Goal: Task Accomplishment & Management: Manage account settings

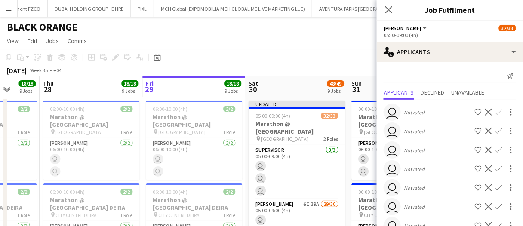
click at [296, 80] on app-board-header-date "Sat 30 48/49 9 Jobs" at bounding box center [297, 87] width 103 height 21
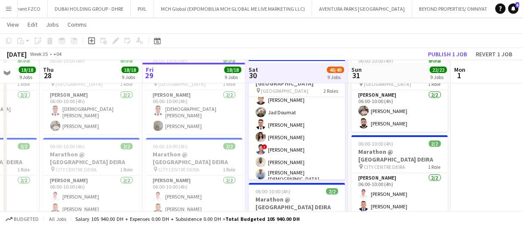
scroll to position [44, 0]
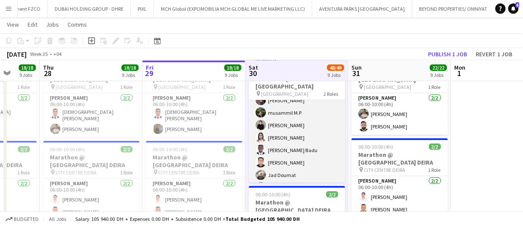
click at [299, 164] on app-card-role "Usher 6I 39A 29/30 05:00-09:00 (4h) Eyad Jawad Maria Sedo Jevas Nangsi Muhab Tu…" at bounding box center [297, 61] width 96 height 399
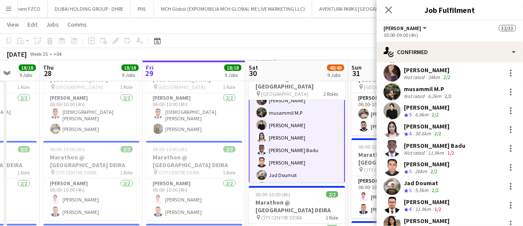
scroll to position [359, 0]
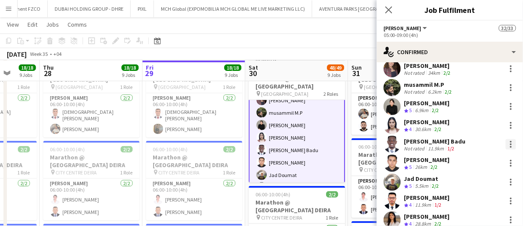
click at [509, 139] on div at bounding box center [511, 144] width 10 height 10
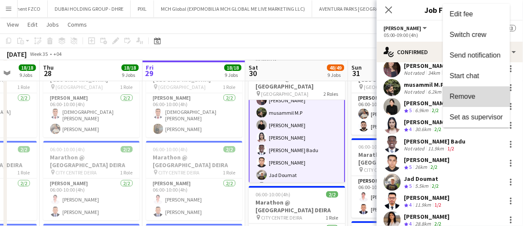
click at [469, 102] on button "Remove" at bounding box center [476, 96] width 67 height 21
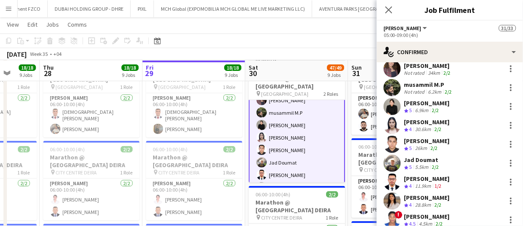
click at [337, 50] on div "August 2025 Week 35 • +04 Publish 1 job Revert 1 job" at bounding box center [261, 54] width 523 height 12
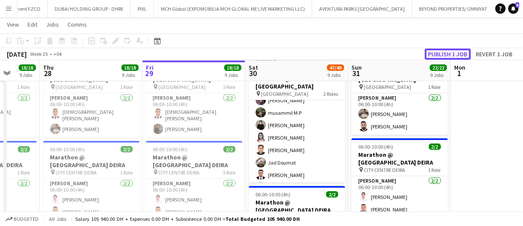
click at [442, 53] on button "Publish 1 job" at bounding box center [448, 54] width 46 height 11
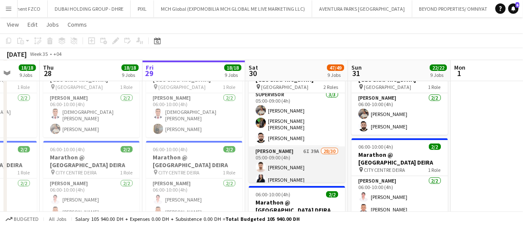
scroll to position [46, 0]
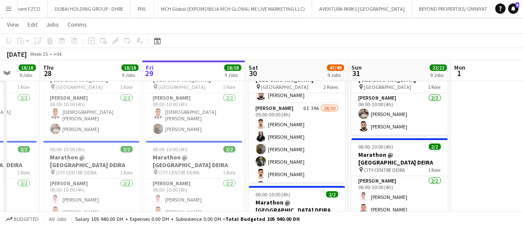
drag, startPoint x: 298, startPoint y: 156, endPoint x: 466, endPoint y: 70, distance: 189.3
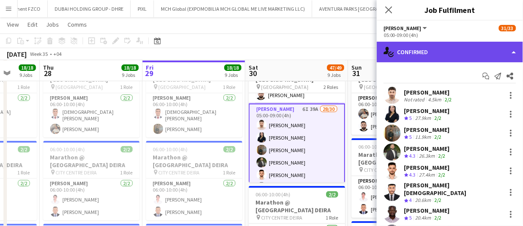
click at [471, 45] on div "single-neutral-actions-check-2 Confirmed" at bounding box center [450, 52] width 146 height 21
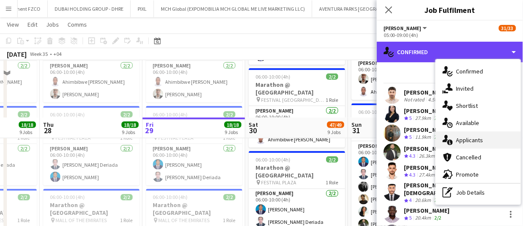
scroll to position [302, 0]
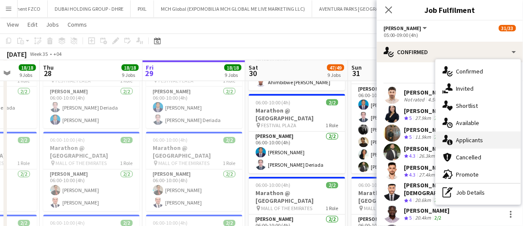
click at [473, 141] on div "single-neutral-actions-information Applicants" at bounding box center [478, 140] width 85 height 17
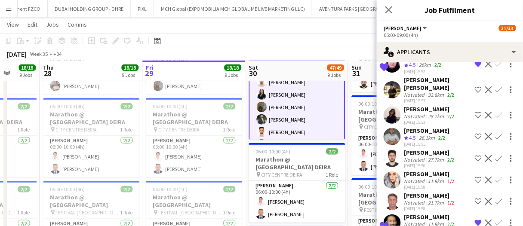
scroll to position [744, 0]
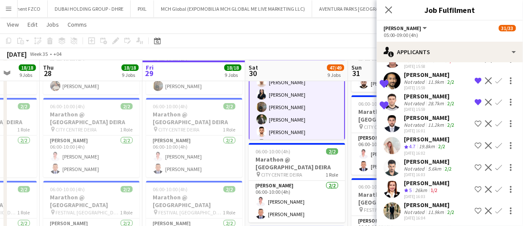
click at [436, 187] on app-skills-label "1/2" at bounding box center [434, 190] width 7 height 6
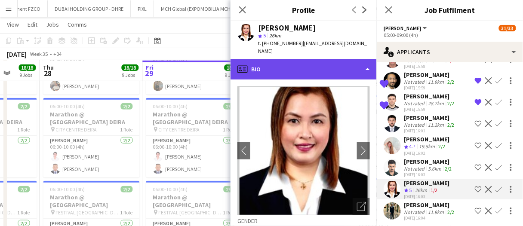
click at [307, 59] on div "profile Bio" at bounding box center [304, 69] width 146 height 21
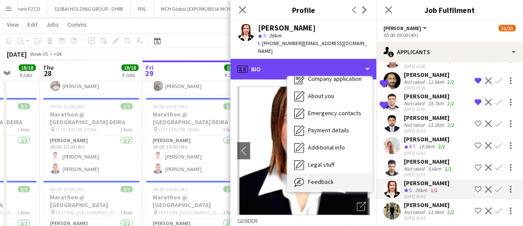
scroll to position [46, 0]
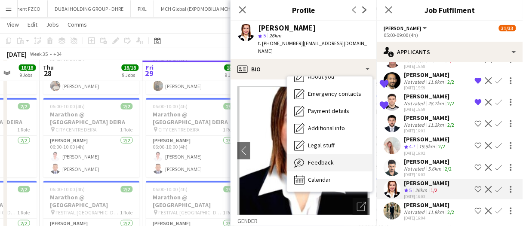
click at [326, 160] on div "Feedback Feedback" at bounding box center [329, 162] width 85 height 17
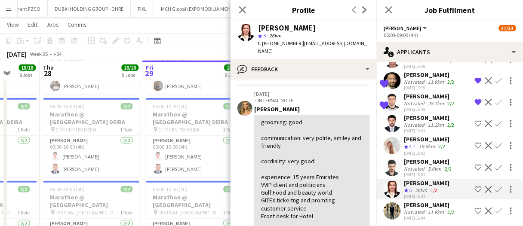
scroll to position [701, 0]
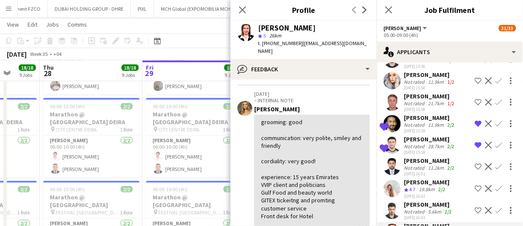
click at [423, 166] on div "Not rated" at bounding box center [415, 168] width 22 height 6
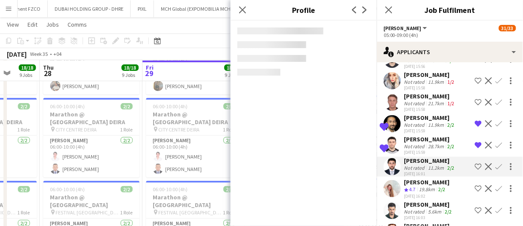
click at [415, 201] on div "Alireza Pashangian" at bounding box center [428, 205] width 49 height 8
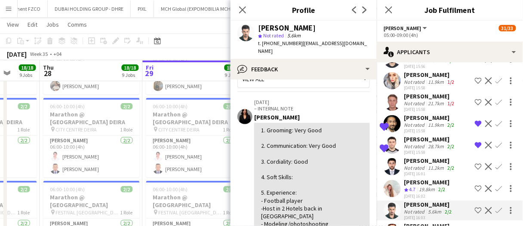
scroll to position [43, 0]
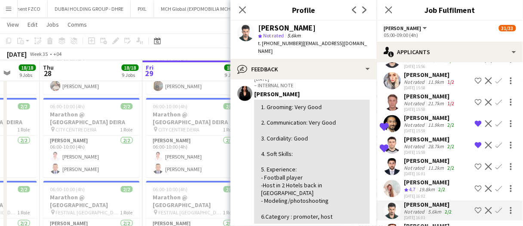
click at [318, 90] on div "Maria Fernandes" at bounding box center [312, 94] width 116 height 8
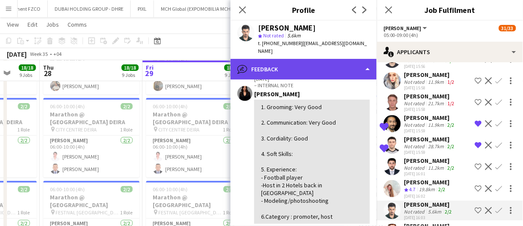
click at [320, 67] on div "bubble-pencil Feedback" at bounding box center [304, 69] width 146 height 21
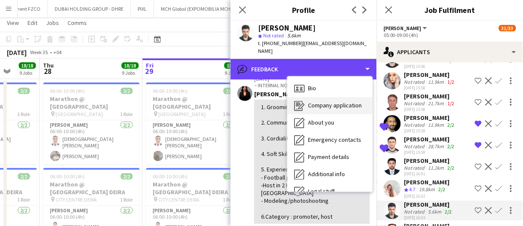
scroll to position [0, 0]
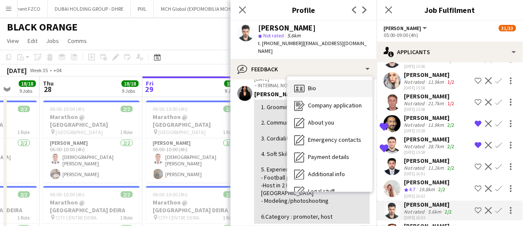
click at [323, 86] on div "Bio Bio" at bounding box center [329, 88] width 85 height 17
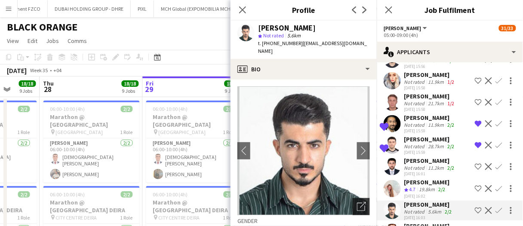
click at [361, 198] on div "Open photos pop-in" at bounding box center [361, 206] width 17 height 17
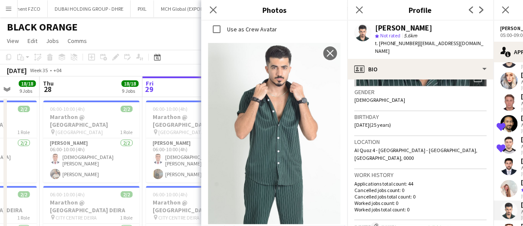
scroll to position [5010, 0]
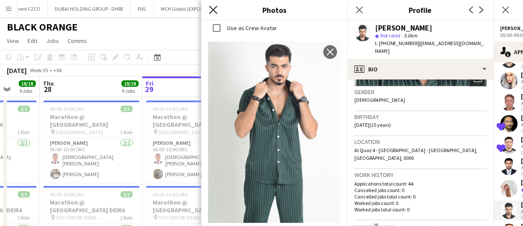
click at [215, 9] on icon "Close pop-in" at bounding box center [213, 10] width 8 height 8
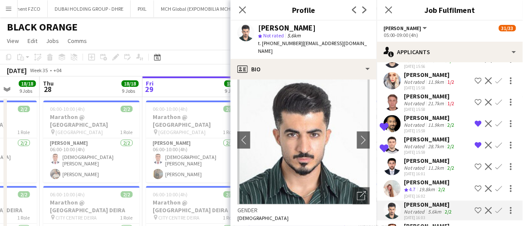
scroll to position [0, 0]
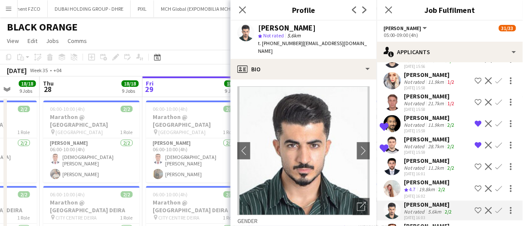
click at [243, 10] on icon at bounding box center [242, 9] width 7 height 7
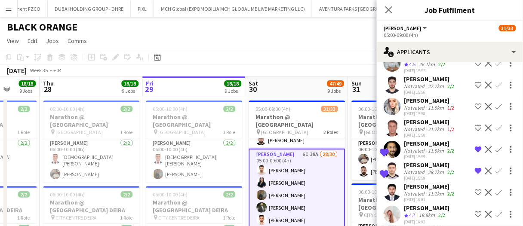
scroll to position [658, 0]
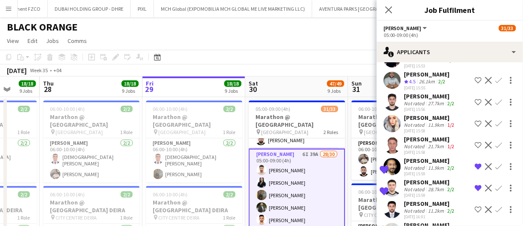
click at [437, 187] on div "28.7km" at bounding box center [436, 189] width 19 height 6
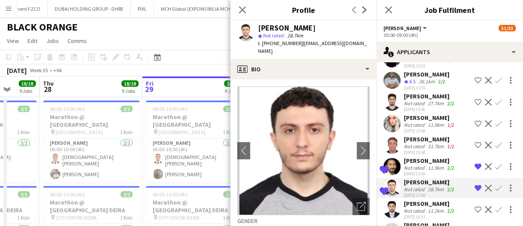
click at [435, 150] on div "28-08-2025 15:58" at bounding box center [430, 153] width 52 height 6
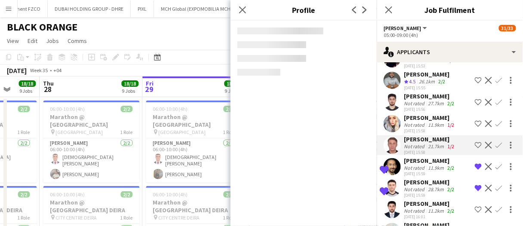
click at [433, 168] on div "11.9km" at bounding box center [436, 168] width 19 height 6
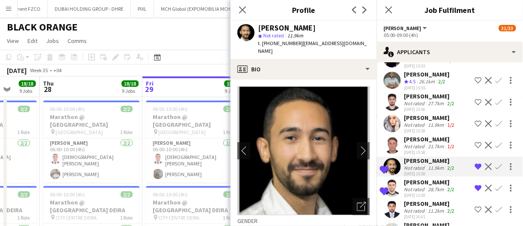
click at [435, 137] on div "Daoud Djoudi" at bounding box center [430, 139] width 52 height 8
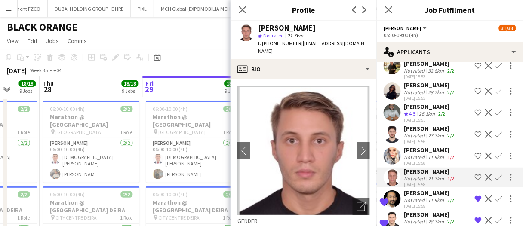
scroll to position [615, 0]
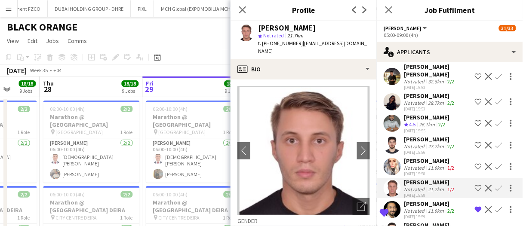
click at [424, 166] on div "Not rated" at bounding box center [415, 168] width 22 height 6
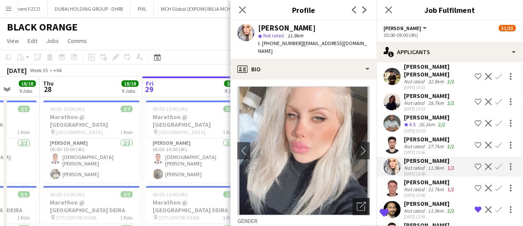
click at [360, 202] on icon at bounding box center [363, 205] width 6 height 6
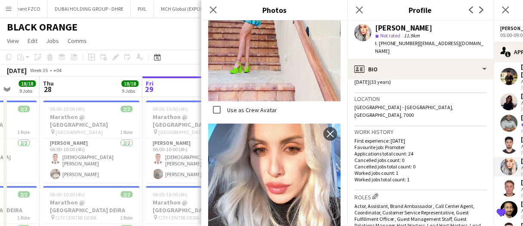
scroll to position [1013, 0]
click at [217, 9] on icon "Close pop-in" at bounding box center [213, 10] width 8 height 8
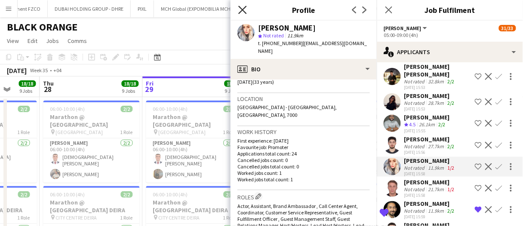
click at [239, 12] on icon "Close pop-in" at bounding box center [242, 10] width 8 height 8
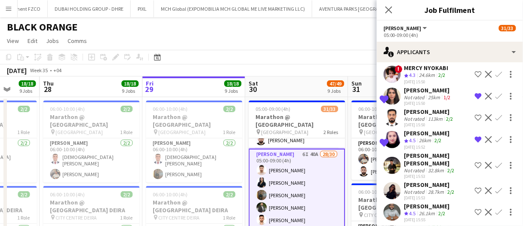
scroll to position [516, 0]
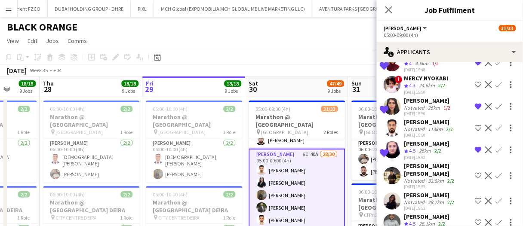
drag, startPoint x: 425, startPoint y: 150, endPoint x: 417, endPoint y: 178, distance: 28.7
click at [425, 150] on div "26km" at bounding box center [425, 151] width 15 height 7
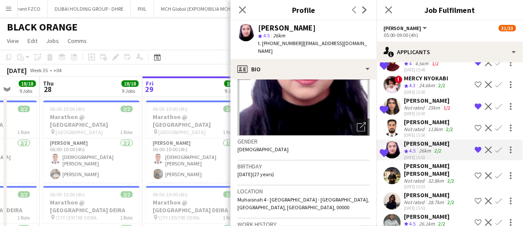
scroll to position [86, 0]
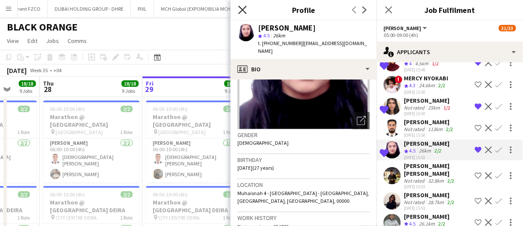
click at [243, 10] on icon at bounding box center [242, 10] width 8 height 8
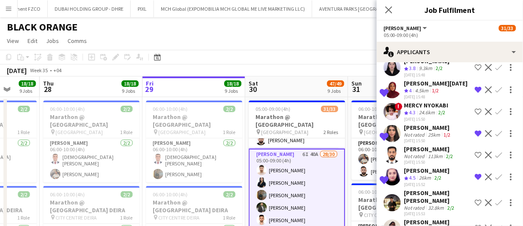
scroll to position [473, 0]
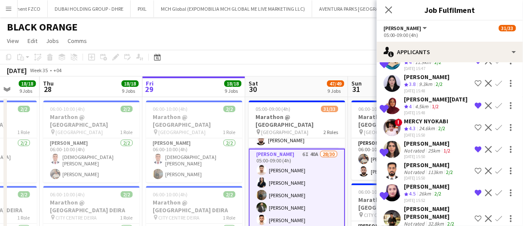
click at [414, 161] on div "Ahmed Al Hatti" at bounding box center [429, 165] width 51 height 8
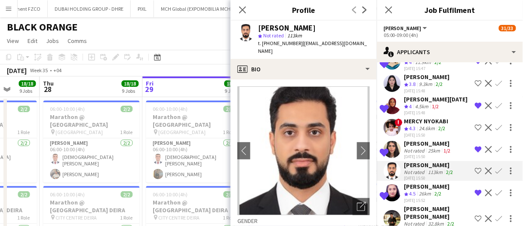
click at [424, 148] on div "Not rated" at bounding box center [415, 151] width 22 height 6
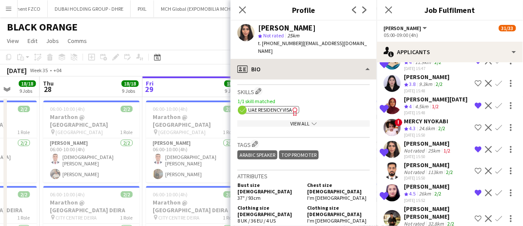
scroll to position [422, 0]
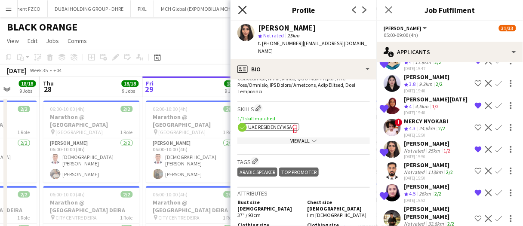
click at [245, 9] on icon "Close pop-in" at bounding box center [242, 10] width 8 height 8
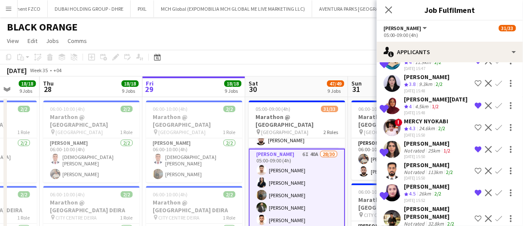
drag, startPoint x: 424, startPoint y: 101, endPoint x: 424, endPoint y: 108, distance: 6.9
click at [424, 103] on div "4.5km" at bounding box center [422, 106] width 17 height 7
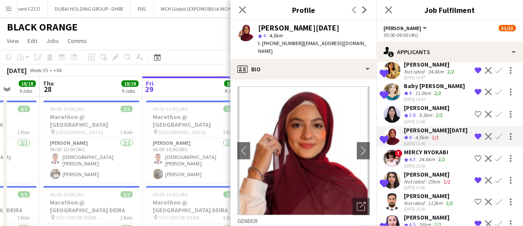
scroll to position [430, 0]
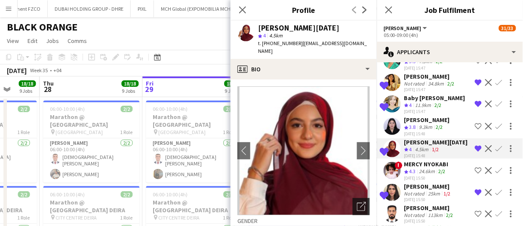
click at [357, 203] on icon "Open photos pop-in" at bounding box center [361, 206] width 9 height 9
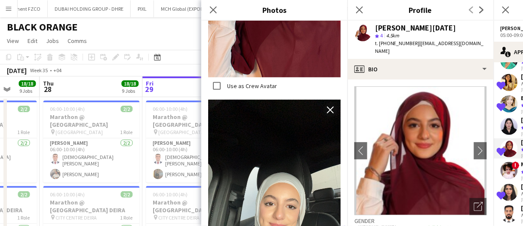
scroll to position [943, 0]
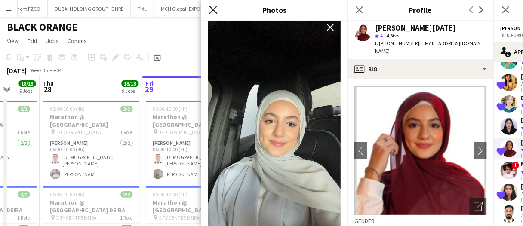
click at [214, 10] on icon at bounding box center [213, 10] width 8 height 8
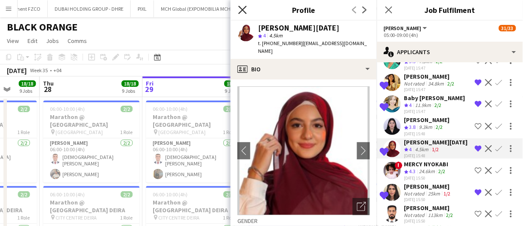
click at [243, 6] on icon "Close pop-in" at bounding box center [242, 10] width 8 height 8
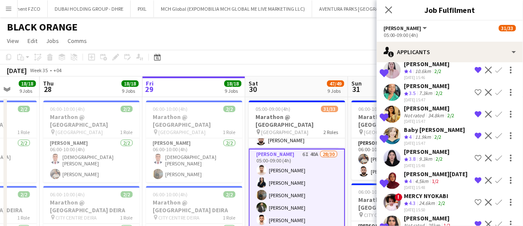
scroll to position [387, 0]
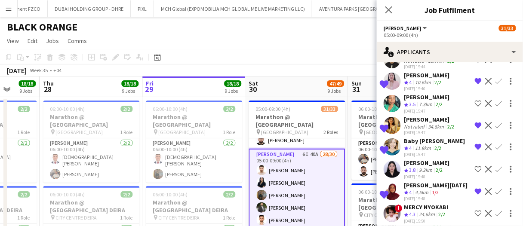
click at [423, 168] on div "9.3km" at bounding box center [426, 170] width 17 height 7
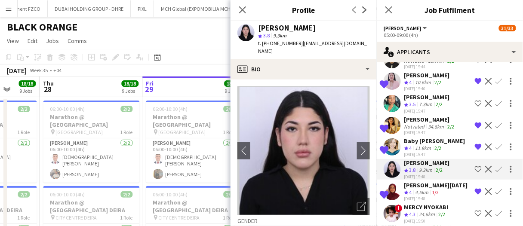
click at [425, 145] on div "11.9km" at bounding box center [423, 148] width 19 height 7
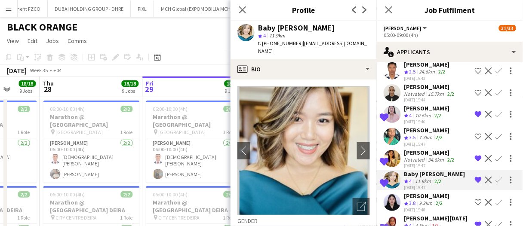
scroll to position [344, 0]
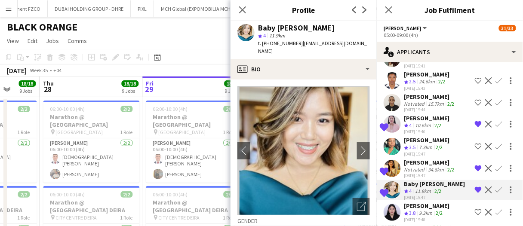
drag, startPoint x: 422, startPoint y: 161, endPoint x: 427, endPoint y: 168, distance: 8.9
click at [422, 161] on div "Maryam Naushad" at bounding box center [430, 163] width 52 height 8
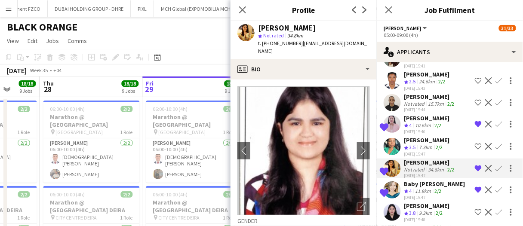
drag, startPoint x: 429, startPoint y: 141, endPoint x: 427, endPoint y: 150, distance: 8.7
click at [429, 141] on div "Lisa Chipwere" at bounding box center [427, 140] width 46 height 8
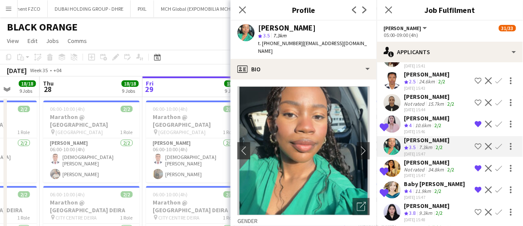
drag, startPoint x: 437, startPoint y: 121, endPoint x: 431, endPoint y: 138, distance: 17.5
click at [437, 122] on app-skills-label "2/2" at bounding box center [438, 125] width 7 height 6
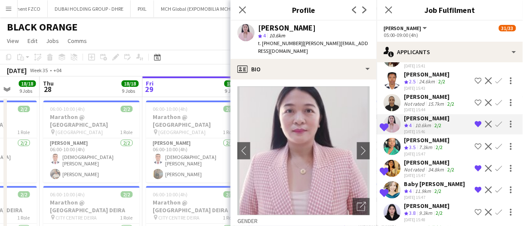
scroll to position [301, 0]
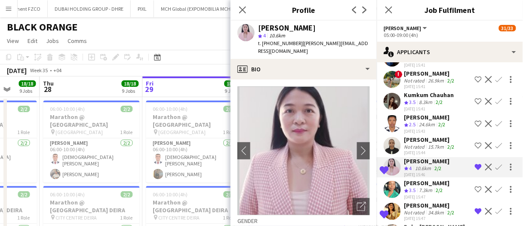
click at [438, 145] on div "15.7km" at bounding box center [436, 147] width 19 height 6
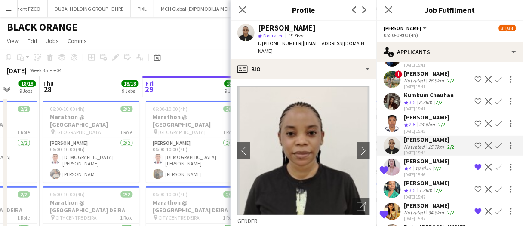
click at [440, 125] on app-skills-label "2/2" at bounding box center [442, 124] width 7 height 6
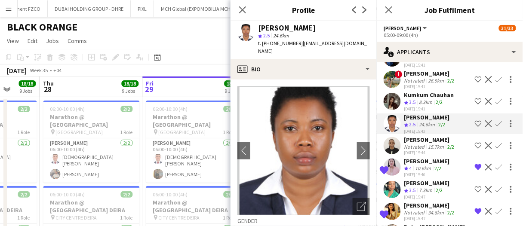
click at [430, 96] on div "Kumkum Chauhan" at bounding box center [429, 95] width 50 height 8
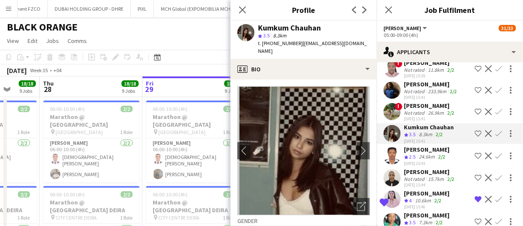
scroll to position [258, 0]
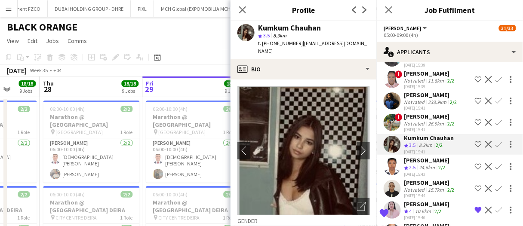
drag, startPoint x: 430, startPoint y: 120, endPoint x: 430, endPoint y: 126, distance: 5.6
click at [430, 121] on div "26.9km" at bounding box center [436, 123] width 19 height 6
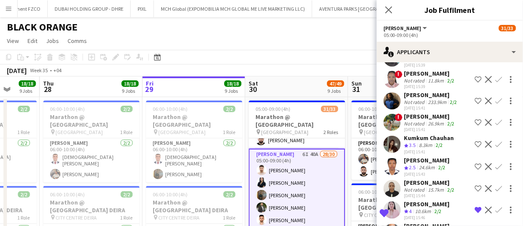
click at [427, 127] on div "28-08-2025 15:41" at bounding box center [430, 130] width 52 height 6
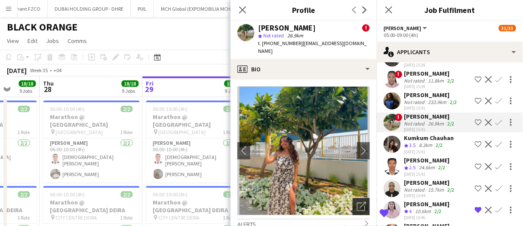
click at [357, 202] on icon "Open photos pop-in" at bounding box center [361, 206] width 9 height 9
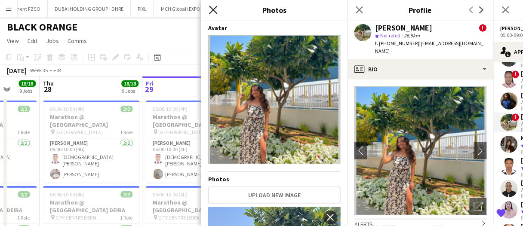
click at [215, 7] on icon "Close pop-in" at bounding box center [213, 10] width 8 height 8
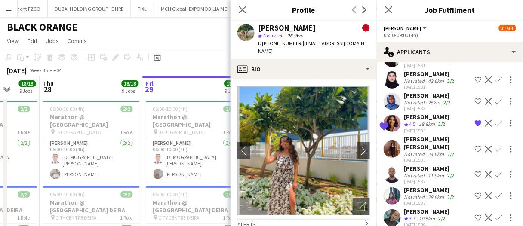
scroll to position [86, 0]
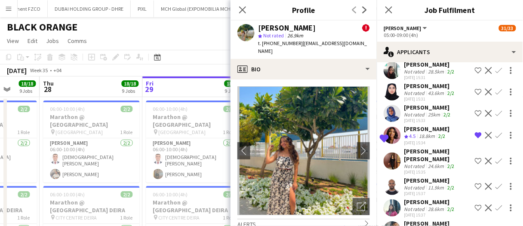
click at [432, 130] on div "Folashade Habeeb" at bounding box center [427, 129] width 46 height 8
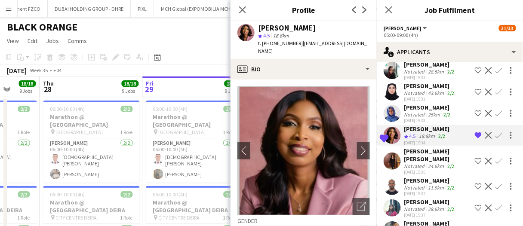
click at [431, 113] on div "25km" at bounding box center [434, 114] width 15 height 6
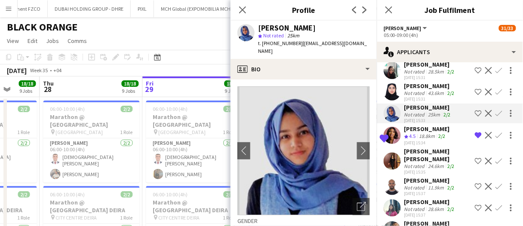
click at [434, 91] on div "43.6km" at bounding box center [436, 93] width 19 height 6
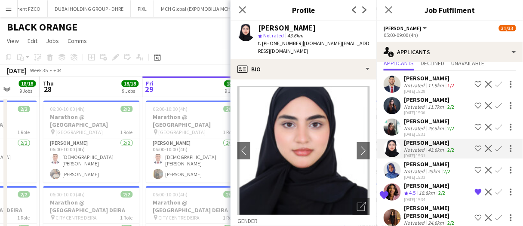
scroll to position [0, 0]
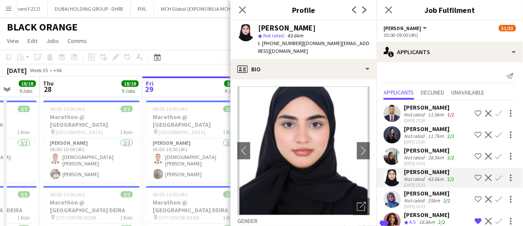
drag, startPoint x: 421, startPoint y: 111, endPoint x: 418, endPoint y: 118, distance: 7.3
click at [421, 111] on div "Not rated" at bounding box center [415, 114] width 22 height 6
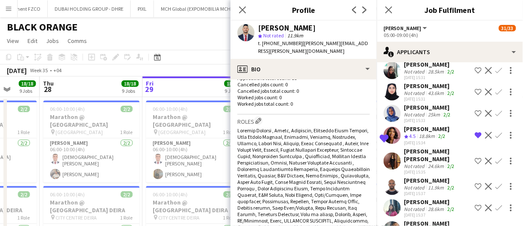
scroll to position [258, 0]
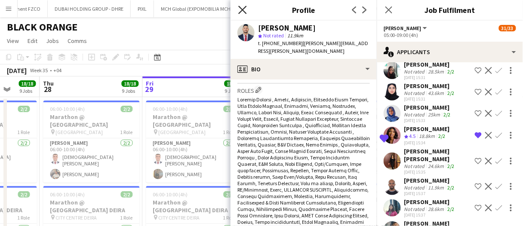
click at [241, 10] on icon "Close pop-in" at bounding box center [242, 10] width 8 height 8
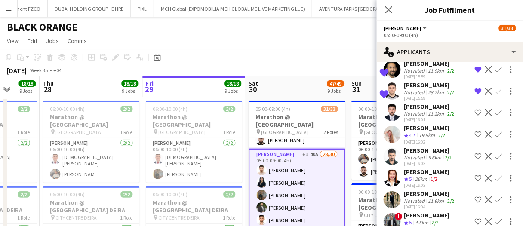
scroll to position [766, 0]
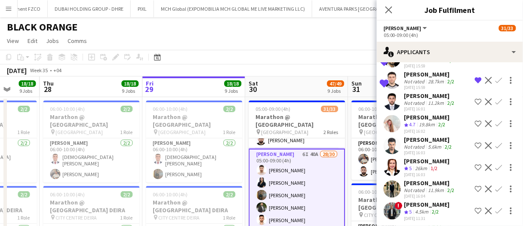
click at [424, 107] on div "28-08-2025 16:01" at bounding box center [430, 109] width 52 height 6
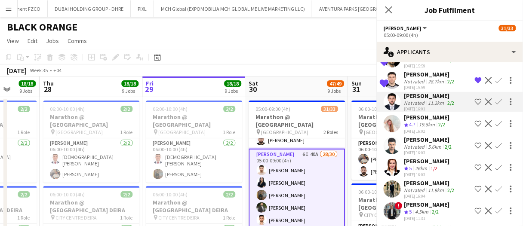
click at [421, 144] on div "Not rated" at bounding box center [415, 147] width 22 height 6
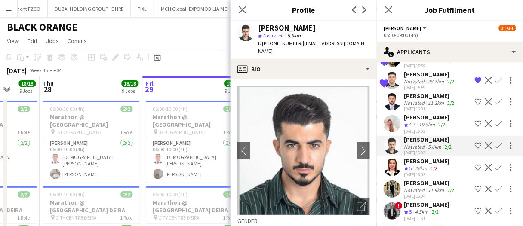
click at [431, 189] on div "11.9km" at bounding box center [436, 190] width 19 height 6
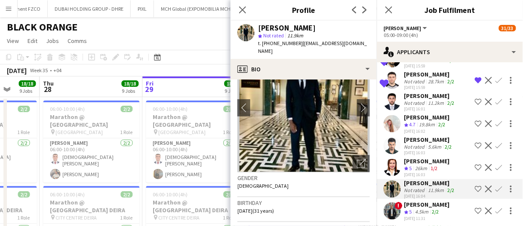
scroll to position [86, 0]
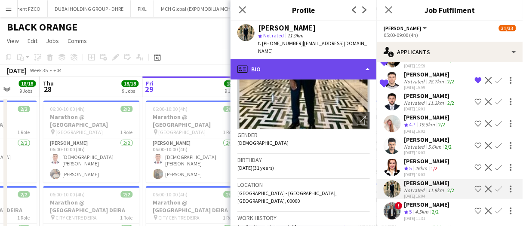
click at [304, 68] on div "profile Bio" at bounding box center [304, 69] width 146 height 21
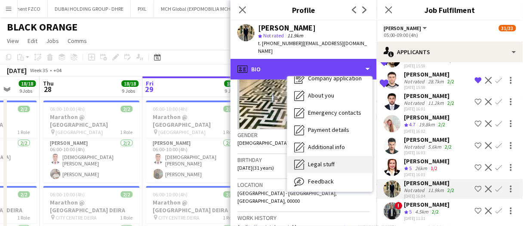
scroll to position [46, 0]
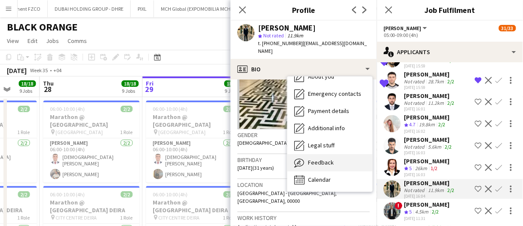
click at [334, 168] on div "Feedback Feedback" at bounding box center [329, 162] width 85 height 17
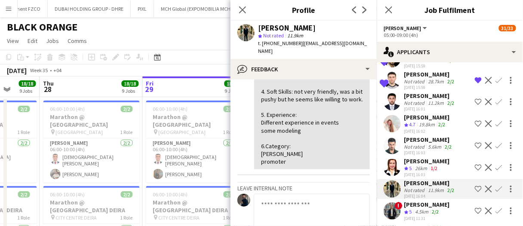
scroll to position [215, 0]
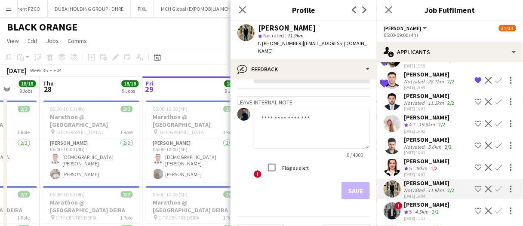
click at [434, 211] on app-skills-label "2/2" at bounding box center [435, 212] width 7 height 6
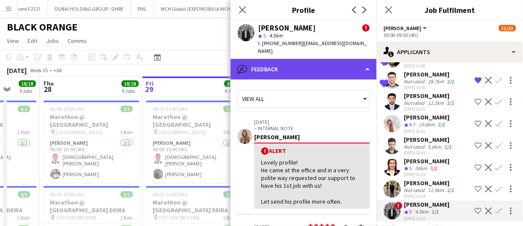
click at [327, 66] on div "bubble-pencil Feedback" at bounding box center [304, 69] width 146 height 21
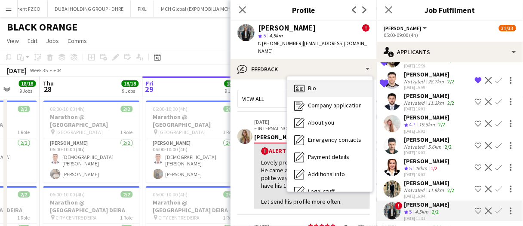
click at [329, 84] on div "Bio Bio" at bounding box center [329, 88] width 85 height 17
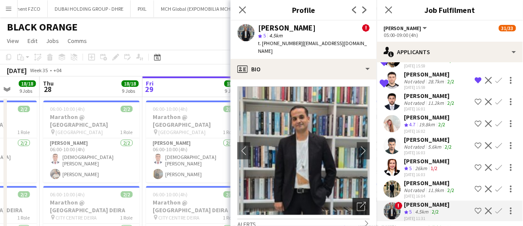
click at [358, 202] on icon "Open photos pop-in" at bounding box center [361, 206] width 9 height 9
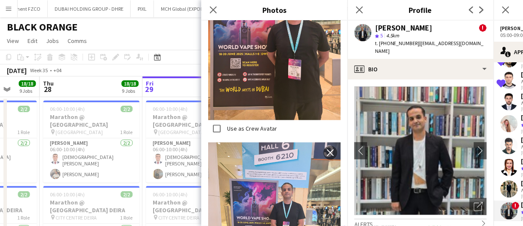
scroll to position [387, 0]
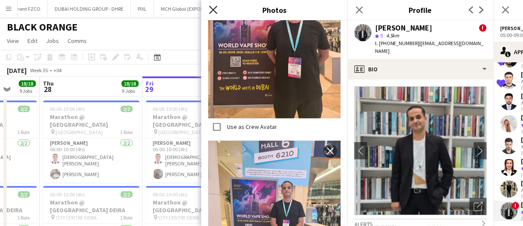
click at [216, 9] on icon "Close pop-in" at bounding box center [213, 10] width 8 height 8
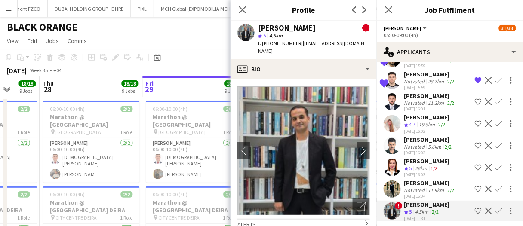
click at [497, 207] on button "Confirm" at bounding box center [499, 211] width 10 height 10
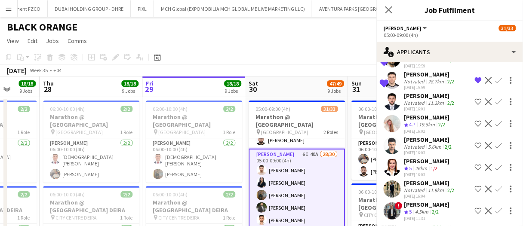
scroll to position [766, 0]
click at [497, 208] on button "Confirm" at bounding box center [499, 211] width 10 height 10
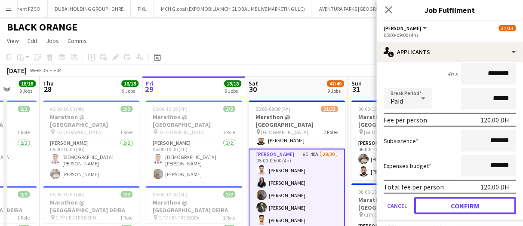
click at [465, 201] on button "Confirm" at bounding box center [465, 205] width 102 height 17
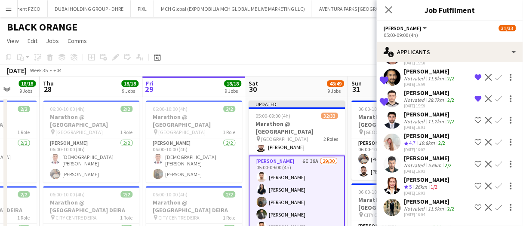
scroll to position [744, 0]
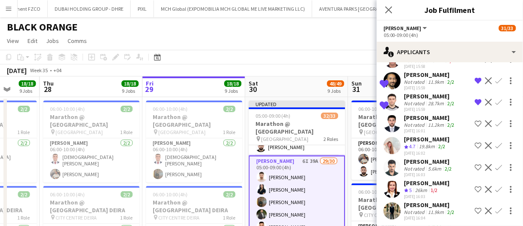
drag, startPoint x: 343, startPoint y: 66, endPoint x: 393, endPoint y: 85, distance: 53.1
click at [343, 66] on div "August 2025 Week 35 • +04 Publish 1 job Revert 1 job" at bounding box center [261, 71] width 523 height 12
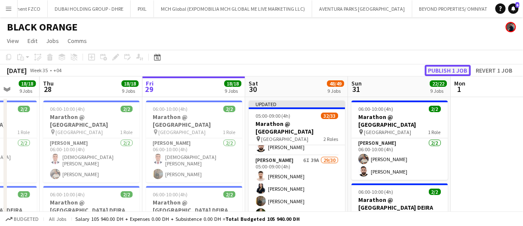
click at [448, 71] on button "Publish 1 job" at bounding box center [448, 70] width 46 height 11
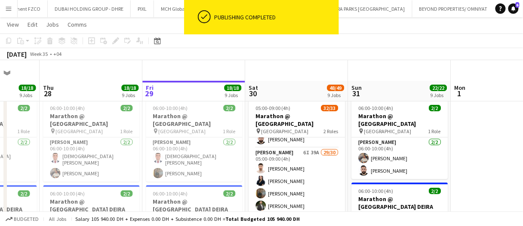
scroll to position [43, 0]
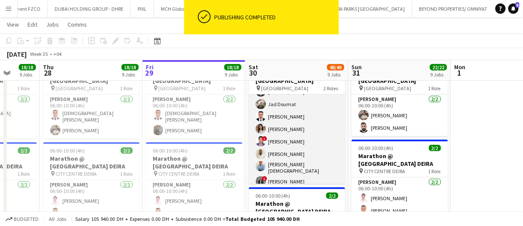
click at [308, 137] on app-card-role "Usher 6I 39A 29/30 05:00-09:00 (4h) Eyad Jawad Maria Sedo Jevas Nangsi Muhab Tu…" at bounding box center [297, 3] width 96 height 399
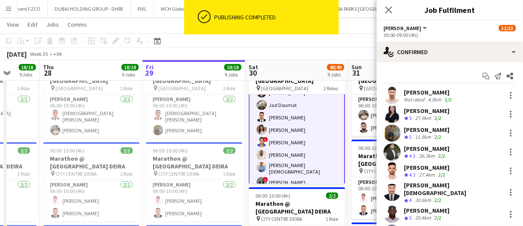
scroll to position [348, 0]
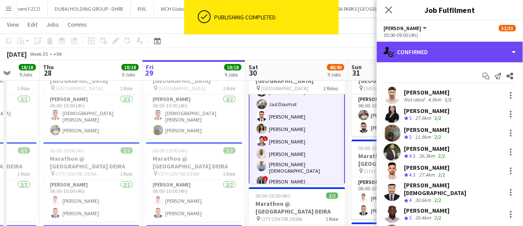
drag, startPoint x: 449, startPoint y: 55, endPoint x: 448, endPoint y: 74, distance: 18.1
click at [449, 55] on div "single-neutral-actions-check-2 Confirmed" at bounding box center [450, 52] width 146 height 21
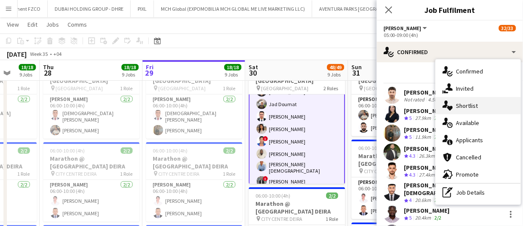
click at [458, 99] on div "single-neutral-actions-heart Shortlist" at bounding box center [478, 105] width 85 height 17
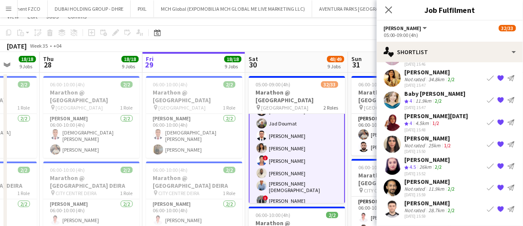
scroll to position [43, 0]
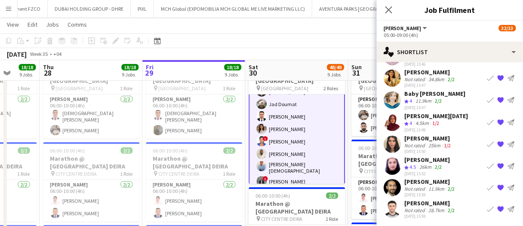
click at [420, 186] on div "Not rated" at bounding box center [415, 189] width 22 height 6
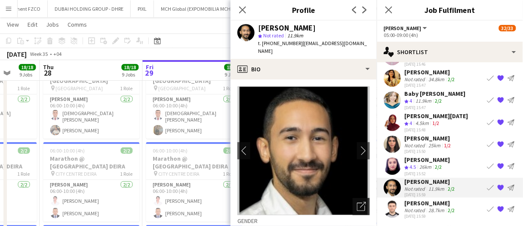
click at [357, 202] on icon "Open photos pop-in" at bounding box center [361, 206] width 9 height 9
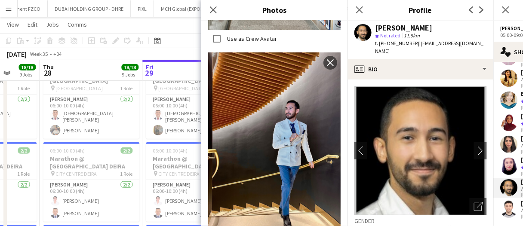
scroll to position [774, 0]
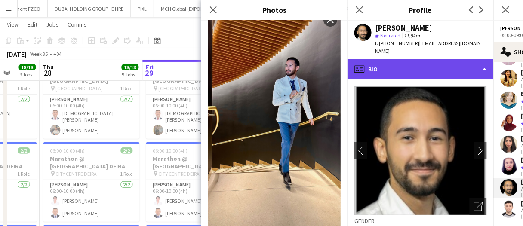
click at [428, 65] on div "profile Bio" at bounding box center [421, 69] width 146 height 21
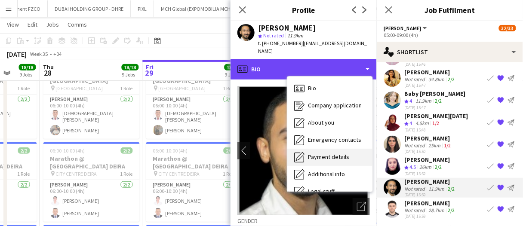
scroll to position [46, 0]
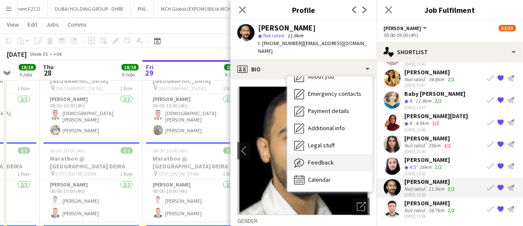
click at [338, 154] on div "Feedback Feedback" at bounding box center [329, 162] width 85 height 17
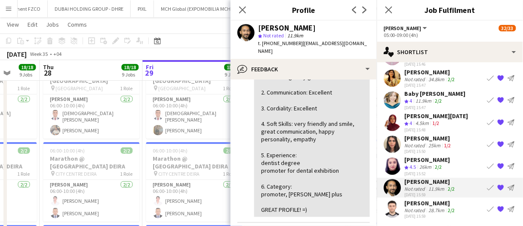
scroll to position [86, 0]
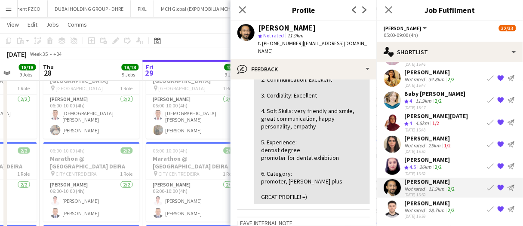
click at [414, 209] on div "Not rated" at bounding box center [415, 210] width 22 height 6
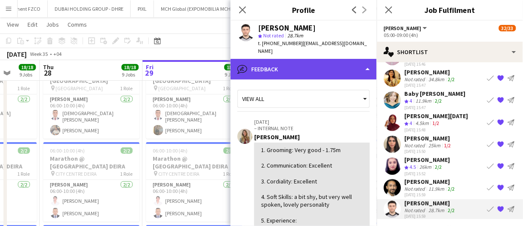
click at [333, 64] on div "bubble-pencil Feedback" at bounding box center [304, 69] width 146 height 21
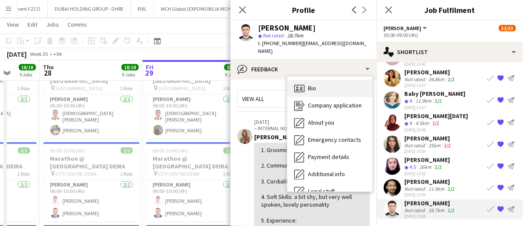
click at [345, 80] on div "Bio Bio" at bounding box center [329, 88] width 85 height 17
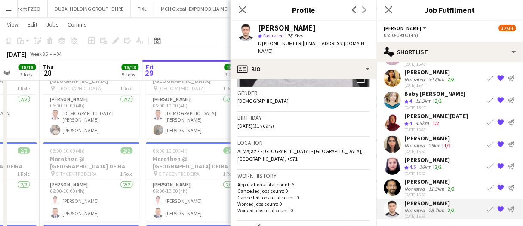
scroll to position [129, 0]
click at [419, 192] on div "28-08-2025 15:59" at bounding box center [430, 195] width 52 height 6
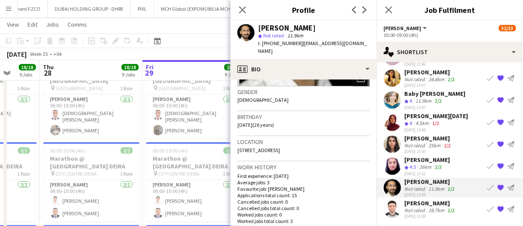
click at [487, 188] on app-icon "Book crew" at bounding box center [490, 188] width 7 height 7
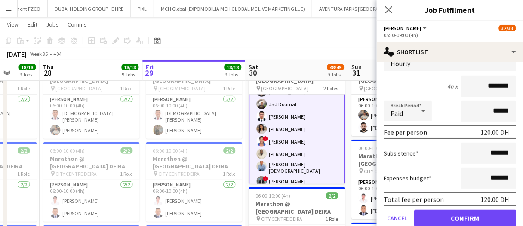
scroll to position [248, 0]
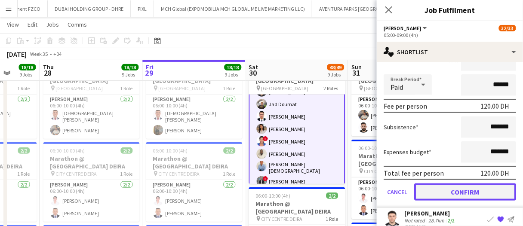
click at [453, 191] on button "Confirm" at bounding box center [465, 192] width 102 height 17
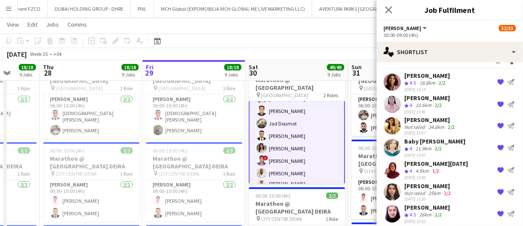
scroll to position [0, 0]
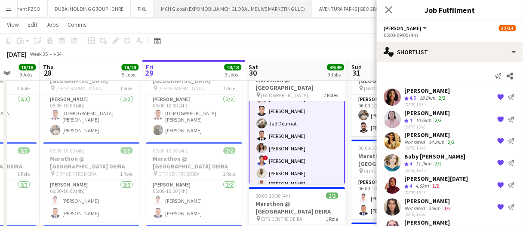
click at [300, 15] on button "MCH Global (EXPOMOBILIA MCH GLOBAL ME LIVE MARKETING LLC) Close" at bounding box center [233, 8] width 158 height 17
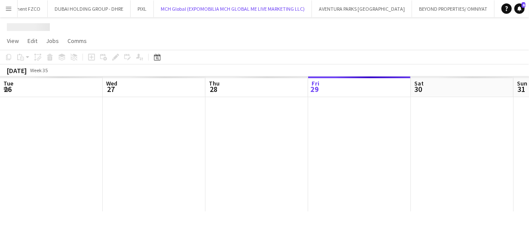
scroll to position [0, 206]
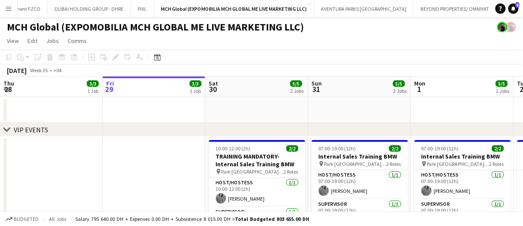
click at [470, 40] on app-page-menu "View Day view expanded Day view collapsed Month view Date picker Jump to today …" at bounding box center [261, 42] width 523 height 16
click at [497, 6] on button "BLACK ORANGE Close" at bounding box center [521, 8] width 49 height 17
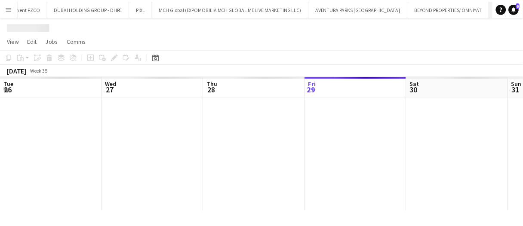
scroll to position [0, 206]
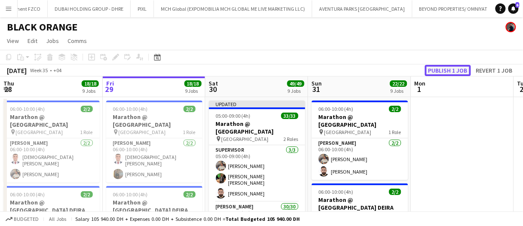
click at [457, 69] on button "Publish 1 job" at bounding box center [448, 70] width 46 height 11
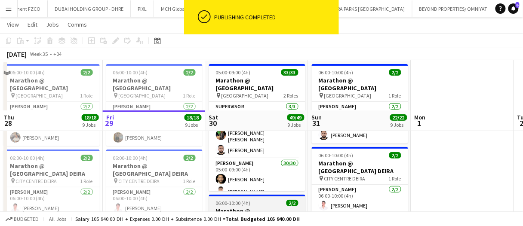
scroll to position [86, 0]
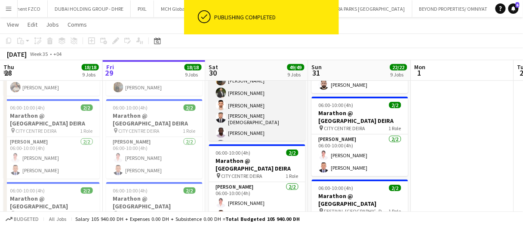
drag, startPoint x: 249, startPoint y: 120, endPoint x: 265, endPoint y: 110, distance: 19.3
click at [249, 120] on app-card-role "Usher 30/30 05:00-09:00 (4h) Rafiq Youssif Eyad Jawad Maria Sedo Jevas Nangsi M…" at bounding box center [257, 221] width 96 height 399
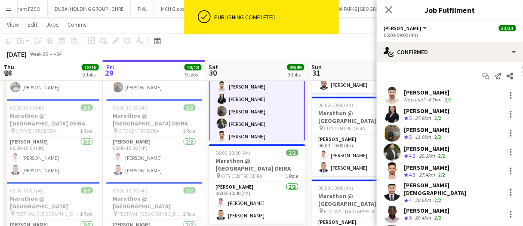
scroll to position [0, 0]
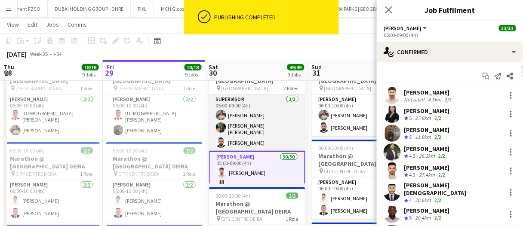
click at [273, 125] on app-card-role "Supervisor 3/3 05:00-09:00 (4h) Muhammad Fayaz Christian Benjamin Amechi Mousta…" at bounding box center [257, 123] width 96 height 57
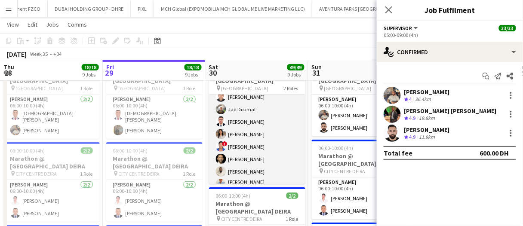
click at [269, 130] on app-card-role "Usher 30/30 05:00-09:00 (4h) Eyad Jawad Maria Sedo Jevas Nangsi Muhab Tulaimat …" at bounding box center [257, 8] width 96 height 399
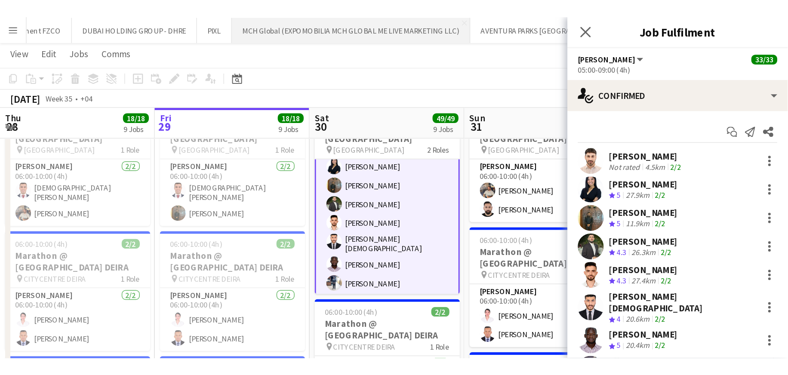
scroll to position [86, 0]
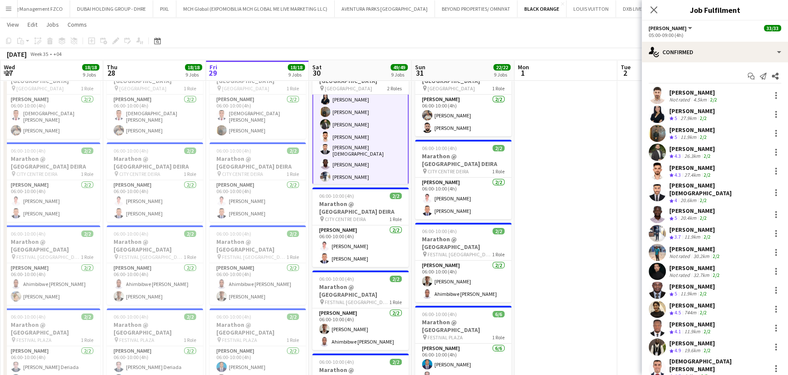
click at [370, 157] on app-card-role "Usher 30/30 05:00-09:00 (4h) Eyad Jawad Maria Sedo Jevas Nangsi Muhab Tulaimat …" at bounding box center [360, 265] width 96 height 400
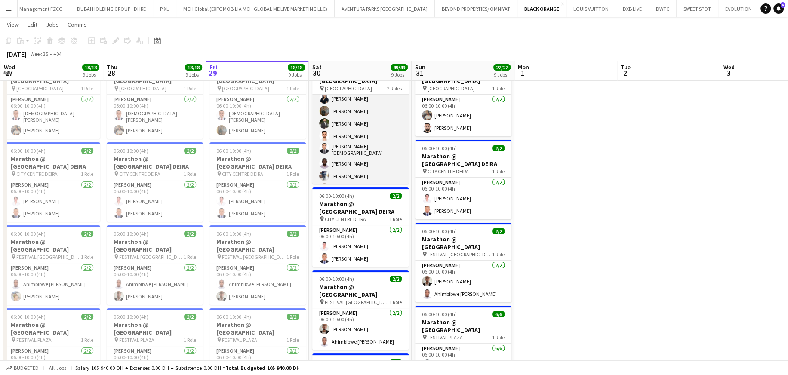
scroll to position [0, 205]
click at [356, 155] on app-card-role "Usher 30/30 05:00-09:00 (4h) Eyad Jawad Maria Sedo Jevas Nangsi Muhab Tulaimat …" at bounding box center [361, 265] width 96 height 399
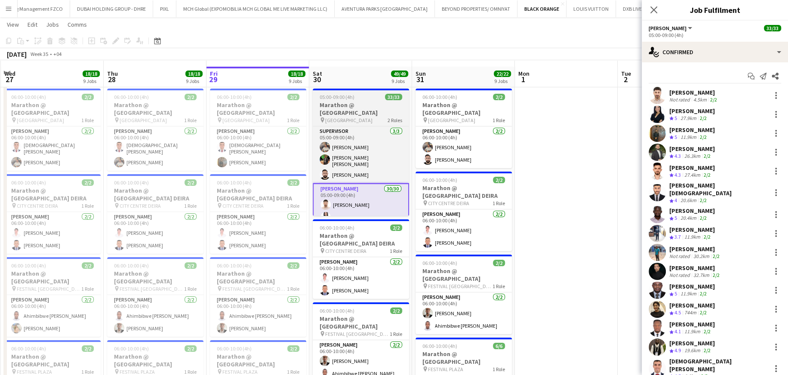
scroll to position [0, 0]
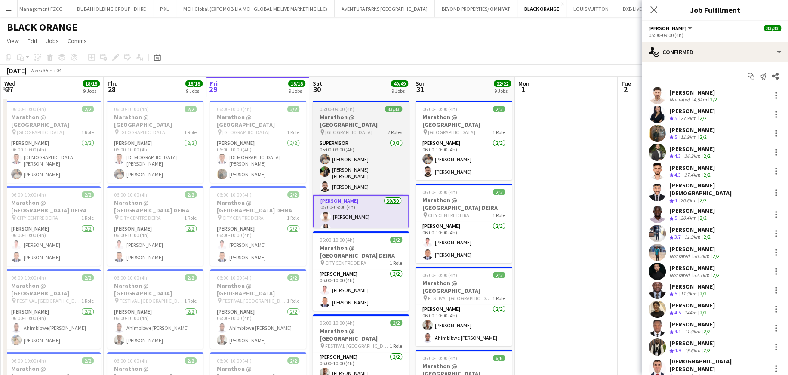
drag, startPoint x: 339, startPoint y: 108, endPoint x: 337, endPoint y: 111, distance: 4.4
click at [339, 108] on span "05:00-09:00 (4h)" at bounding box center [337, 109] width 35 height 6
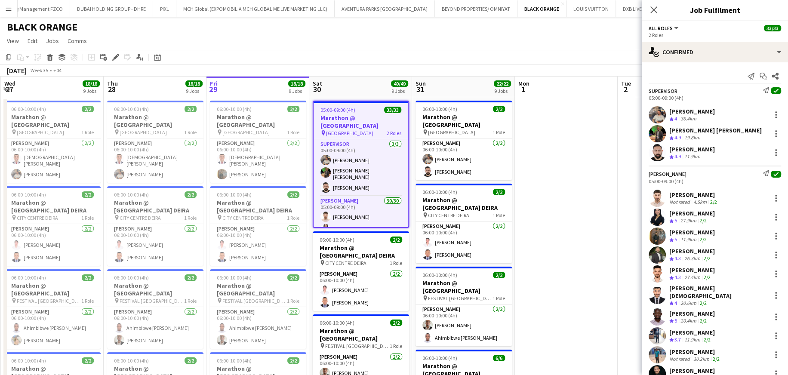
click at [523, 197] on div "Eyad Jawad" at bounding box center [693, 195] width 49 height 8
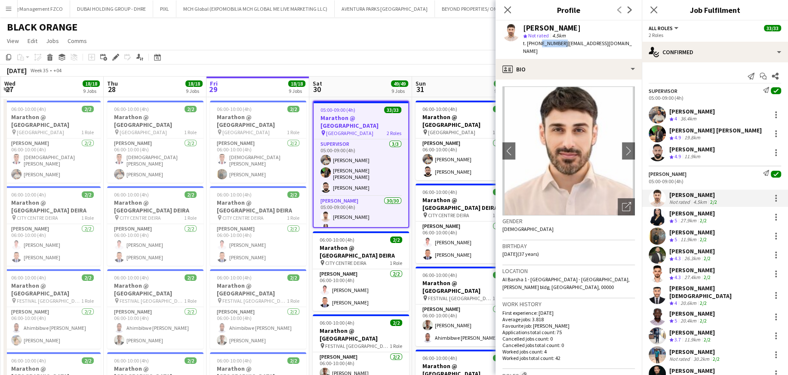
drag, startPoint x: 559, startPoint y: 43, endPoint x: 537, endPoint y: 44, distance: 21.9
click at [523, 44] on span "t. +971553379795" at bounding box center [545, 43] width 45 height 6
copy span "553379795"
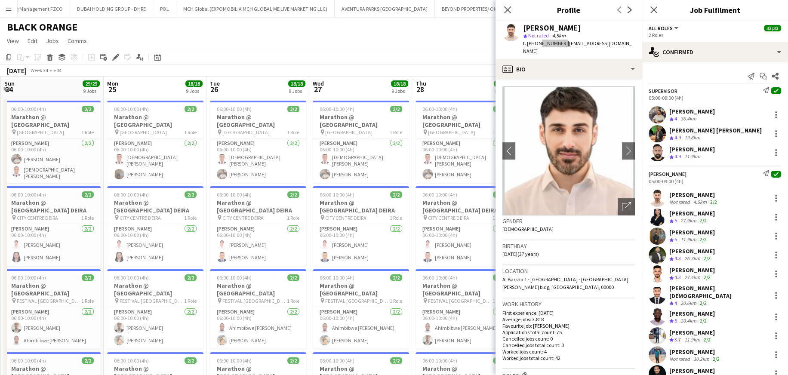
scroll to position [0, 205]
click at [523, 9] on icon "Next" at bounding box center [629, 9] width 7 height 7
click at [523, 11] on icon at bounding box center [629, 9] width 4 height 7
click at [523, 10] on icon "Next" at bounding box center [629, 9] width 7 height 7
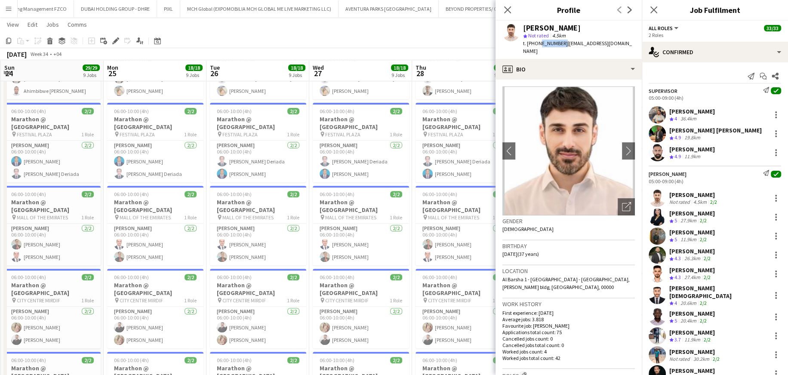
scroll to position [328, 0]
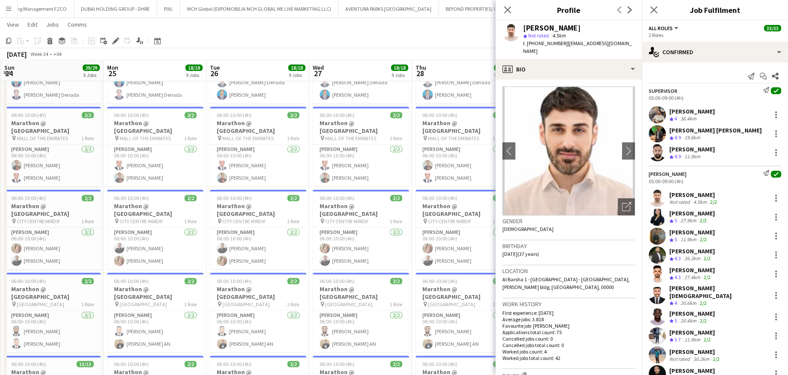
click at [523, 226] on div "11.9km" at bounding box center [688, 239] width 19 height 7
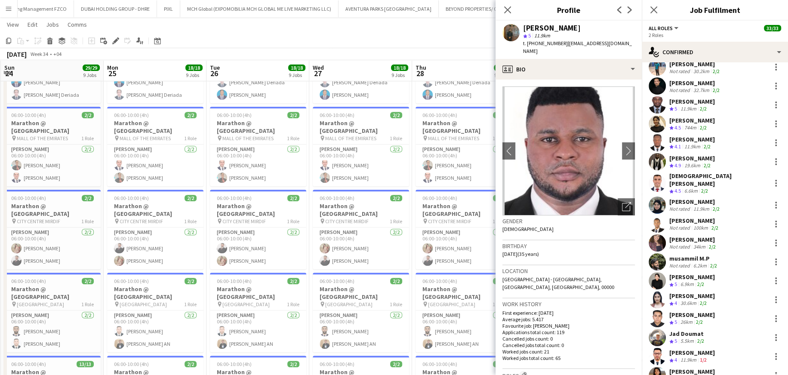
scroll to position [301, 0]
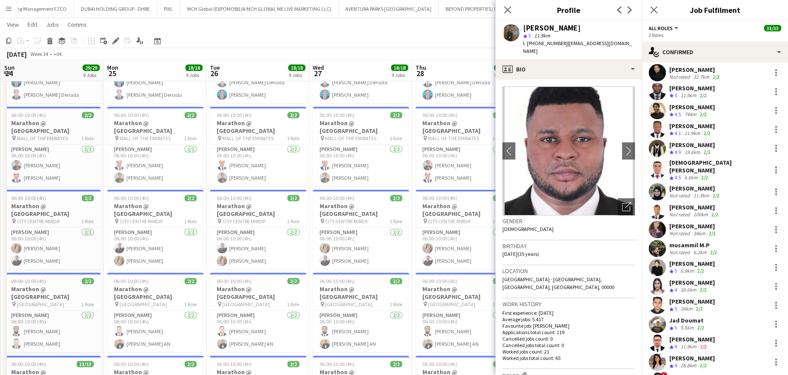
click at [523, 105] on div "Susan Taremwa Crew rating 4.5 744m 2/2" at bounding box center [715, 110] width 146 height 17
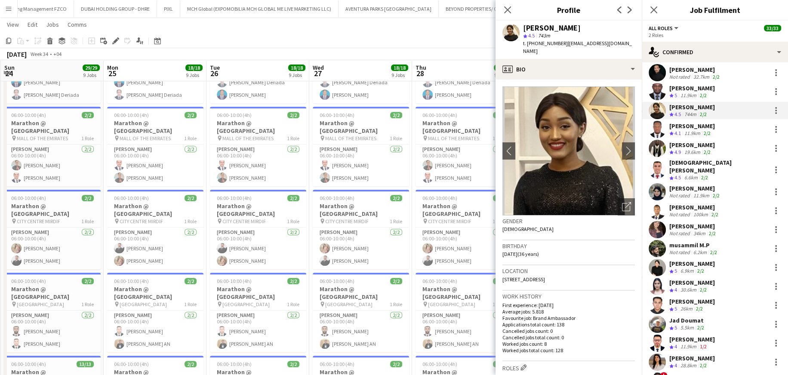
click at [523, 203] on div "Ahmed Sy" at bounding box center [694, 207] width 51 height 8
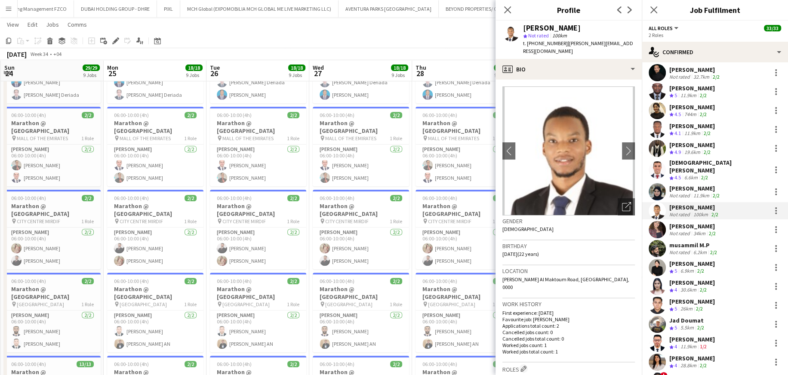
click at [523, 44] on span "t. +971551767765" at bounding box center [545, 43] width 45 height 6
click at [523, 47] on div "Ahmed Sy star Not rated 100km t. +971551767765 | ahmedsy.explores@gmail.com" at bounding box center [568, 40] width 146 height 38
click at [523, 43] on span "t. +971551767765" at bounding box center [545, 43] width 45 height 6
drag, startPoint x: 560, startPoint y: 44, endPoint x: 537, endPoint y: 47, distance: 23.0
click at [523, 47] on div "t. +971551767765 | ahmedsy.explores@gmail.com" at bounding box center [579, 47] width 112 height 15
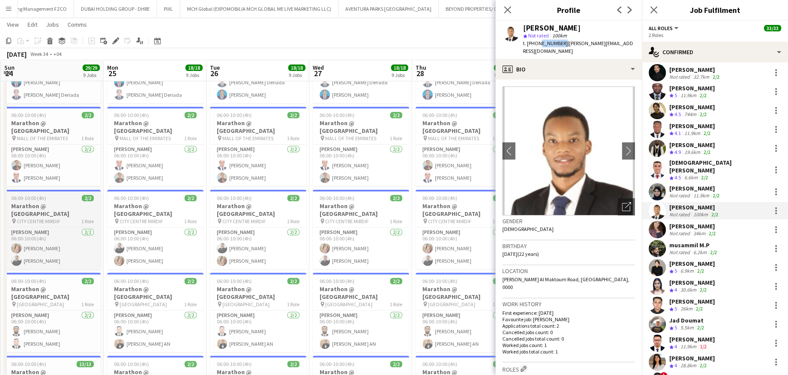
copy span "551767765"
click at [523, 226] on div "2/2" at bounding box center [700, 271] width 10 height 7
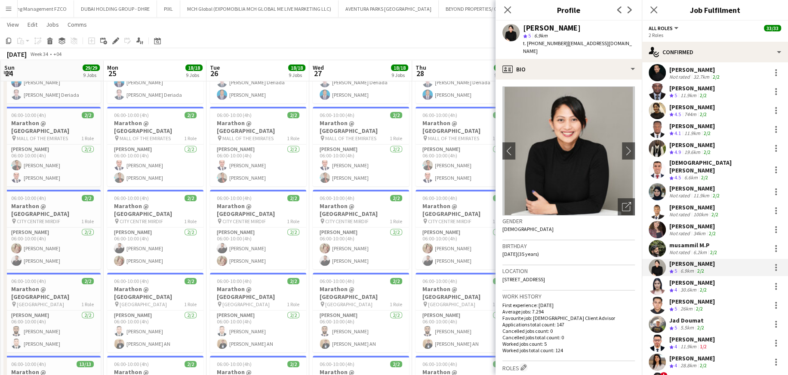
drag, startPoint x: 560, startPoint y: 45, endPoint x: 538, endPoint y: 44, distance: 22.8
click at [523, 44] on div "t. +971557326072 | evargendorp@gmail.com" at bounding box center [579, 47] width 112 height 15
copy span "557326072"
click at [523, 226] on div "Patricia Tolentino" at bounding box center [692, 283] width 46 height 8
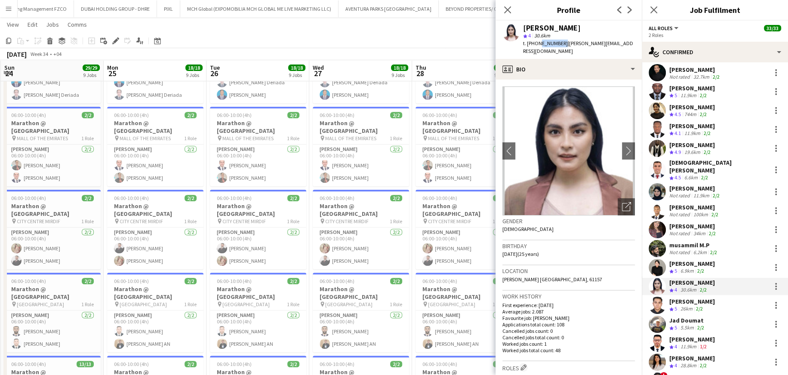
drag, startPoint x: 560, startPoint y: 43, endPoint x: 536, endPoint y: 43, distance: 23.2
click at [523, 43] on span "t. +971503451701" at bounding box center [545, 43] width 45 height 6
copy span "503451701"
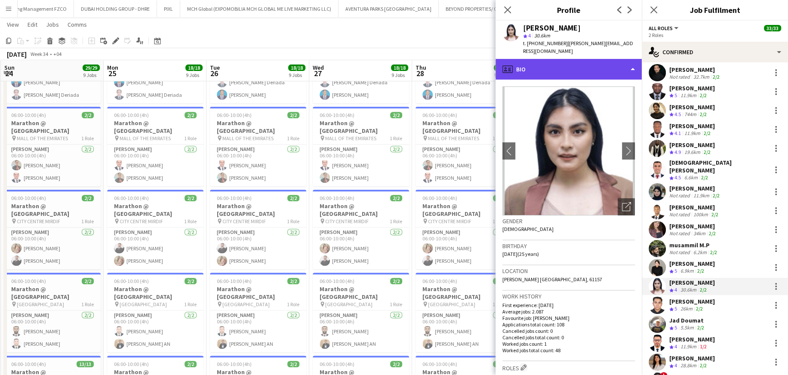
click at [523, 76] on div "profile Bio" at bounding box center [568, 69] width 146 height 21
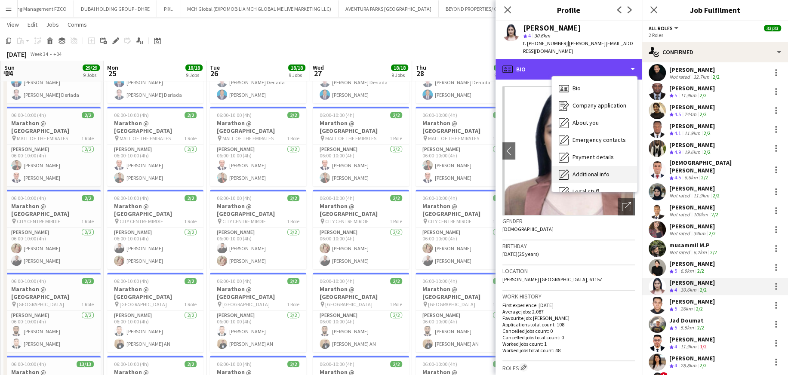
scroll to position [46, 0]
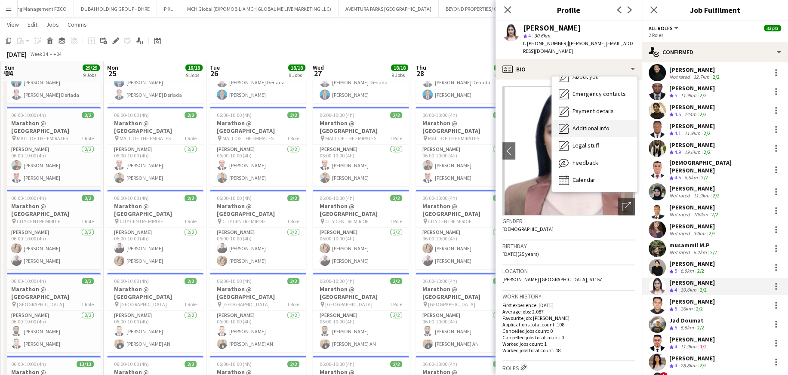
click at [523, 126] on span "Additional info" at bounding box center [590, 128] width 37 height 8
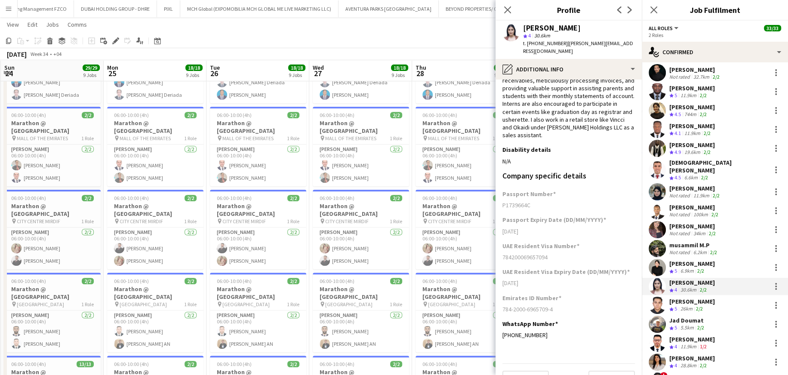
scroll to position [89, 0]
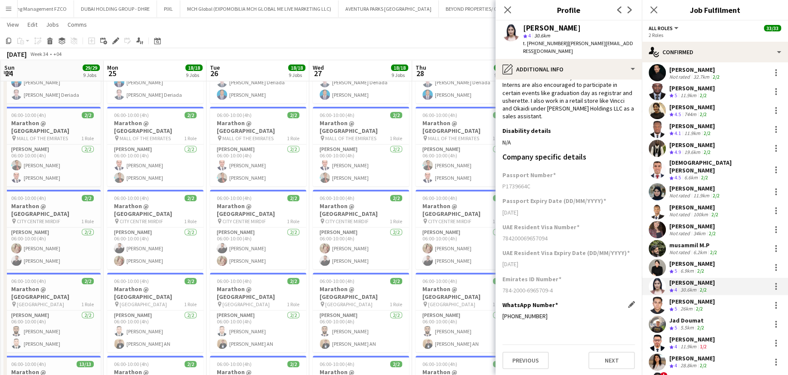
drag, startPoint x: 550, startPoint y: 314, endPoint x: 515, endPoint y: 314, distance: 34.8
click at [515, 226] on div "+971 50 926 5841" at bounding box center [568, 316] width 132 height 8
copy div "50 926 5841"
click at [523, 226] on div "Taha Alfuad" at bounding box center [692, 302] width 46 height 8
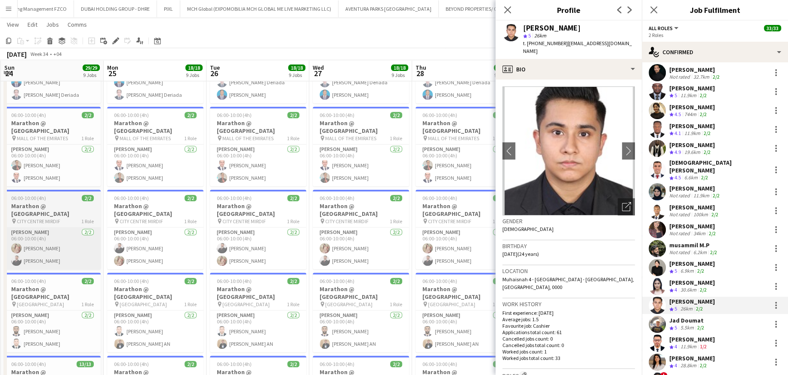
scroll to position [406, 0]
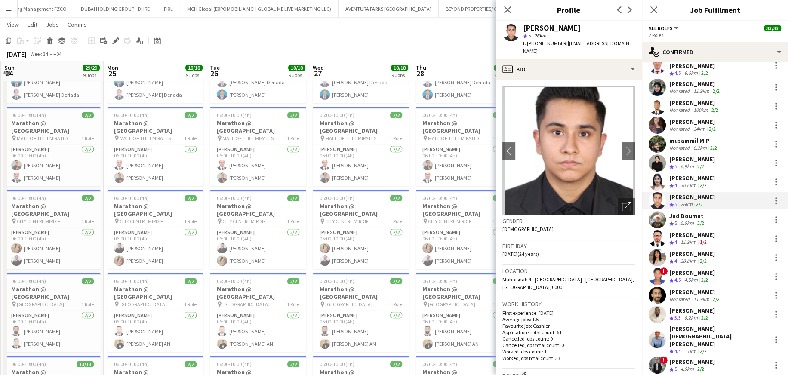
click at [523, 212] on div "Jad Doumat" at bounding box center [687, 216] width 37 height 8
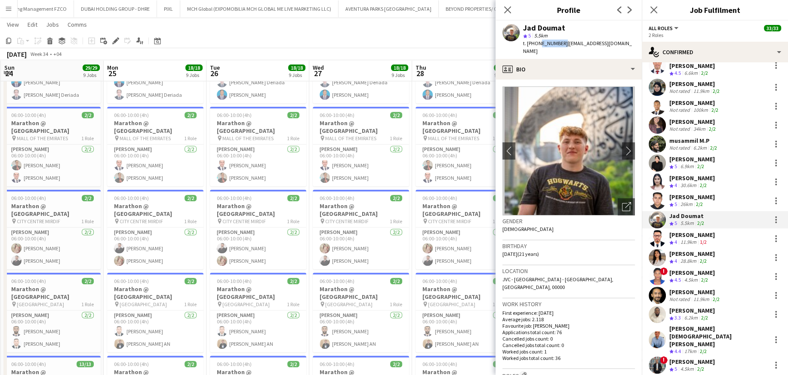
drag, startPoint x: 560, startPoint y: 42, endPoint x: 538, endPoint y: 43, distance: 21.9
click at [523, 43] on span "t. +971504352960" at bounding box center [545, 43] width 45 height 6
copy span "504352960"
click at [523, 226] on div "Hedi Ben Meftah" at bounding box center [692, 235] width 46 height 8
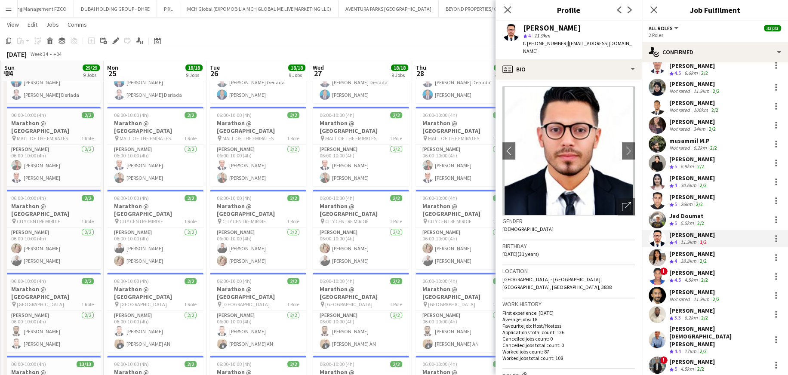
drag, startPoint x: 553, startPoint y: 44, endPoint x: 540, endPoint y: 45, distance: 12.9
click at [523, 45] on span "t. +9710544968659" at bounding box center [545, 43] width 45 height 6
copy span "544968659"
click at [523, 226] on div "28.8km" at bounding box center [688, 261] width 19 height 7
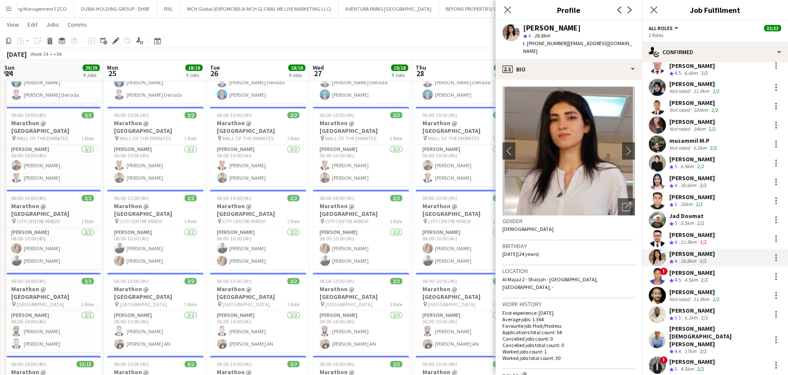
click at [523, 226] on div "4.5km" at bounding box center [691, 280] width 17 height 7
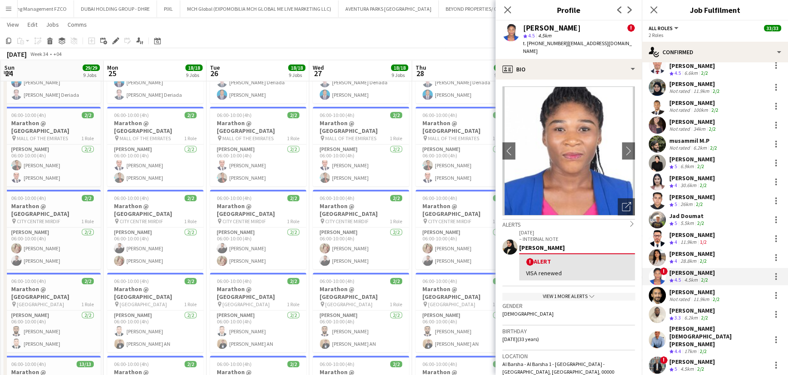
click at [523, 226] on div "11.9km" at bounding box center [701, 299] width 19 height 6
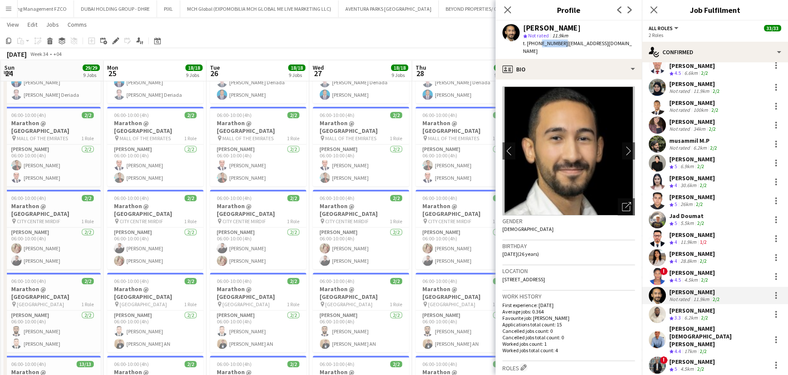
drag, startPoint x: 560, startPoint y: 46, endPoint x: 538, endPoint y: 43, distance: 22.5
click at [523, 43] on div "t. +971506133754 | rafiqmaged@yahoo.com" at bounding box center [579, 47] width 112 height 15
copy span "506133754"
click at [523, 226] on div "Damian Elekwa" at bounding box center [692, 311] width 46 height 8
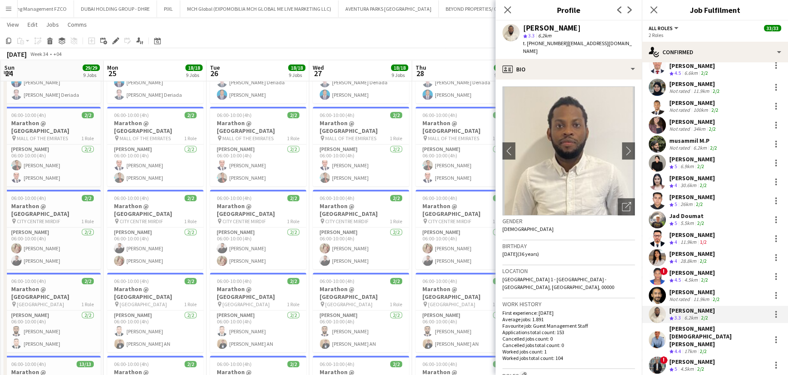
drag, startPoint x: 694, startPoint y: 326, endPoint x: 694, endPoint y: 311, distance: 15.5
click at [523, 226] on div "17km" at bounding box center [690, 351] width 15 height 7
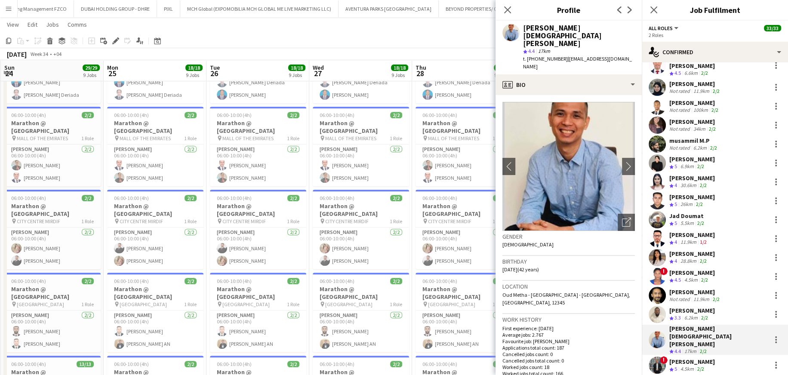
click at [523, 226] on div "! Hassan Elasfory Crew rating 5 4.5km 2/2" at bounding box center [715, 365] width 146 height 17
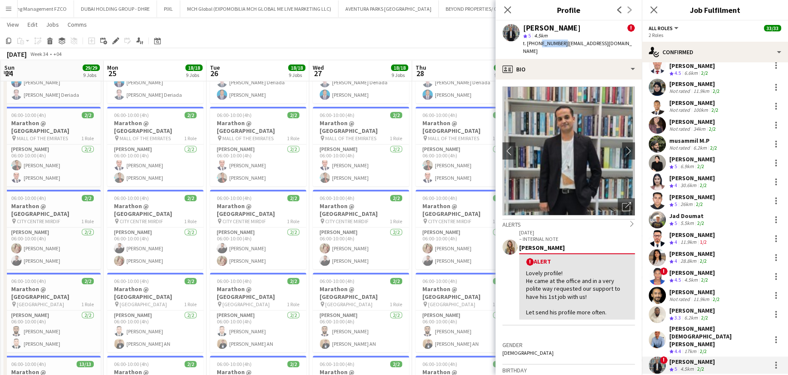
drag, startPoint x: 560, startPoint y: 43, endPoint x: 537, endPoint y: 45, distance: 22.4
click at [523, 45] on span "t. +971504900547" at bounding box center [545, 43] width 45 height 6
copy span "504900547"
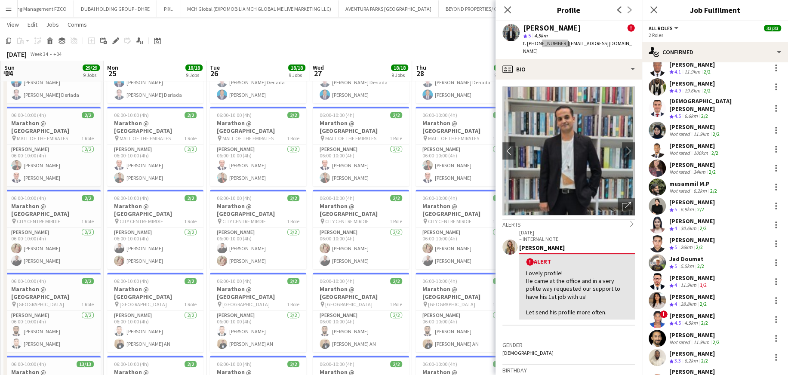
scroll to position [320, 0]
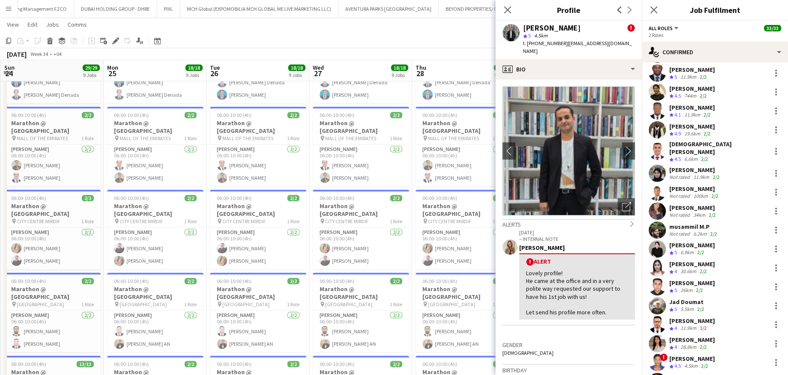
drag, startPoint x: 683, startPoint y: 241, endPoint x: 677, endPoint y: 228, distance: 15.0
click at [523, 226] on div "6.9km" at bounding box center [687, 252] width 17 height 7
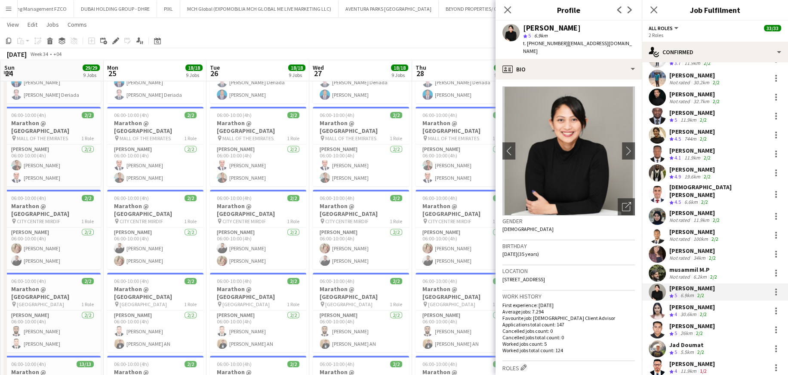
scroll to position [406, 0]
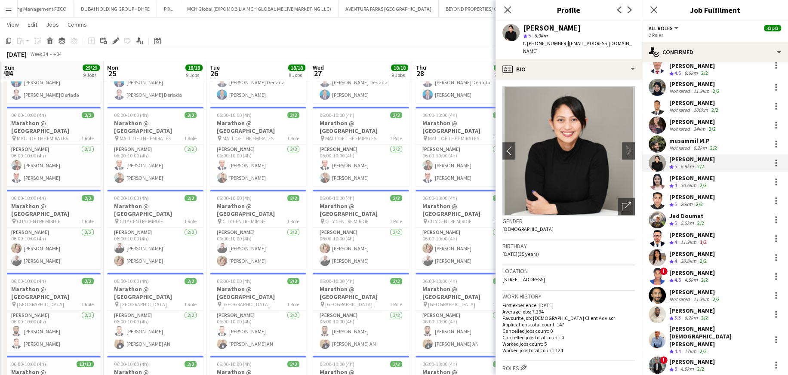
click at [523, 226] on div "Rafiq Youssif" at bounding box center [695, 292] width 52 height 8
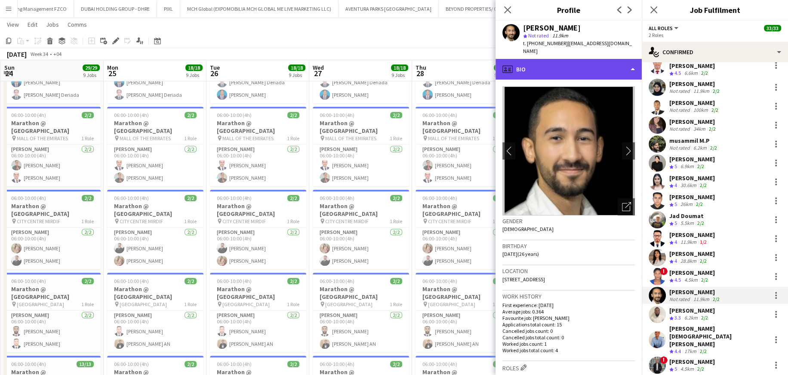
click at [523, 59] on div "profile Bio" at bounding box center [568, 69] width 146 height 21
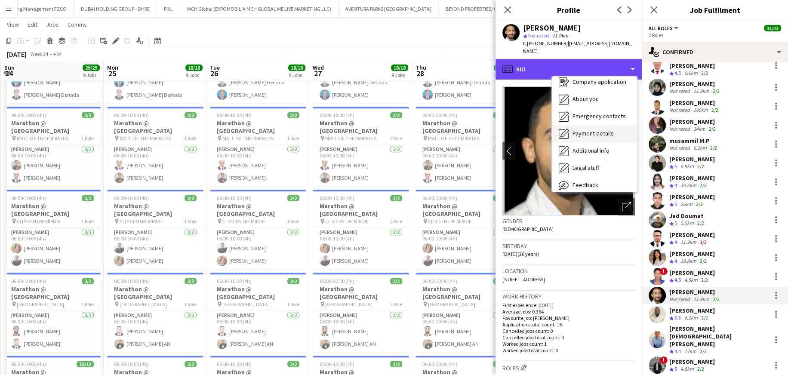
scroll to position [46, 0]
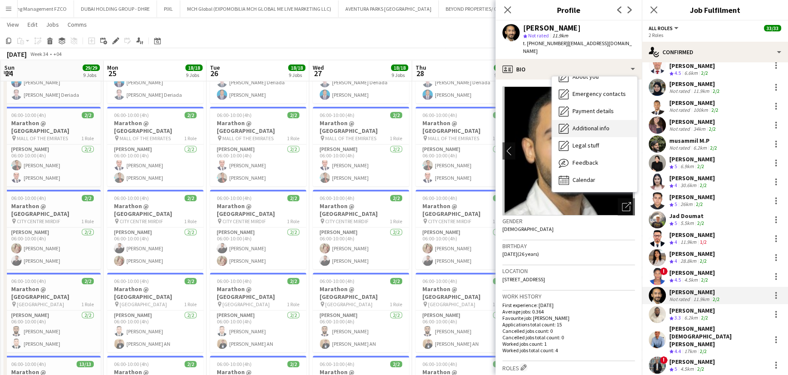
click at [523, 124] on span "Additional info" at bounding box center [590, 128] width 37 height 8
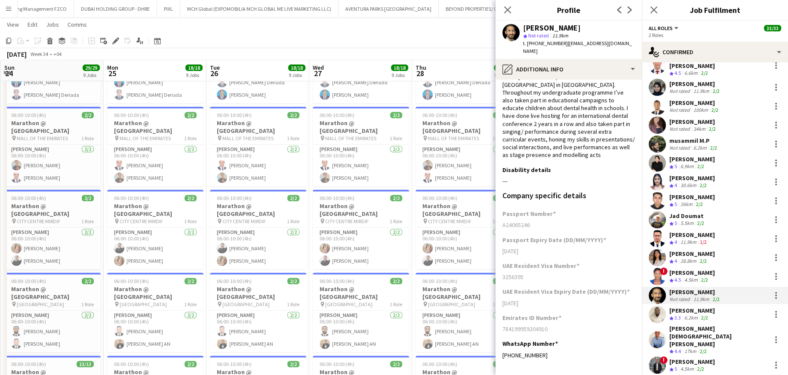
scroll to position [89, 0]
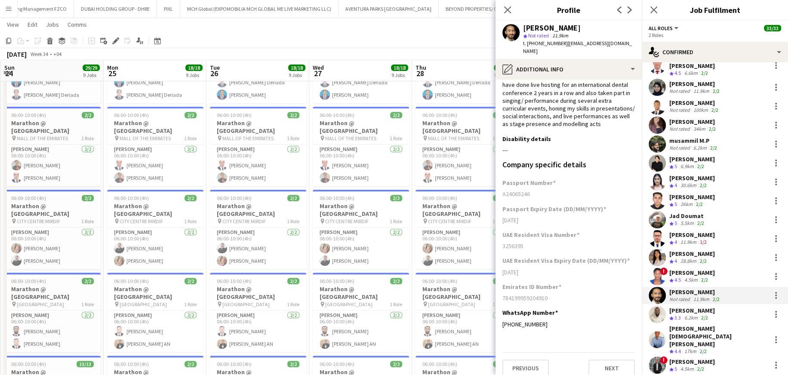
click at [523, 226] on div "11.9km" at bounding box center [688, 242] width 19 height 7
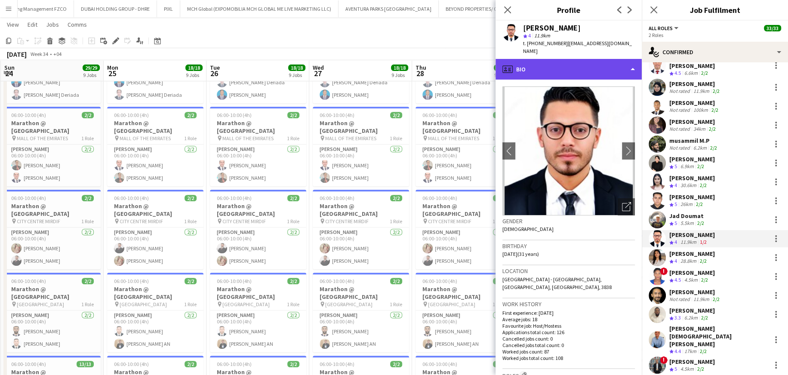
click at [523, 65] on div "profile Bio" at bounding box center [568, 69] width 146 height 21
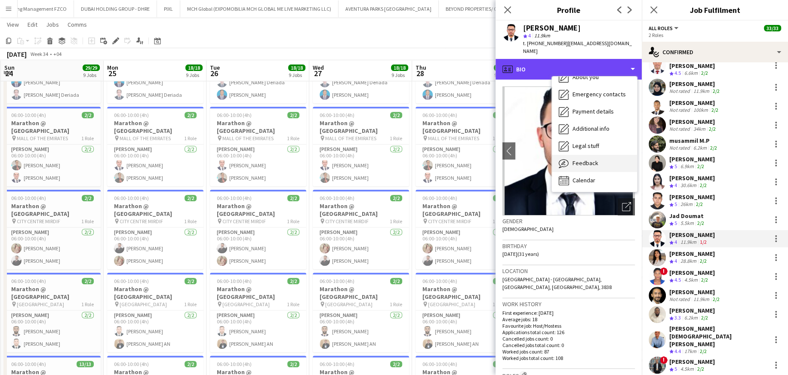
scroll to position [46, 0]
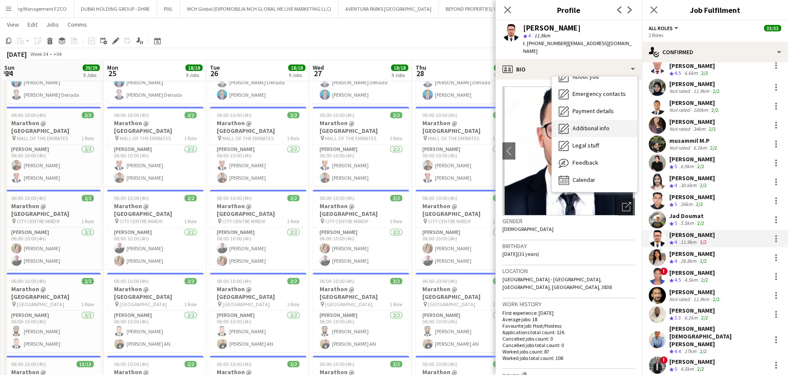
click at [523, 129] on span "Additional info" at bounding box center [590, 128] width 37 height 8
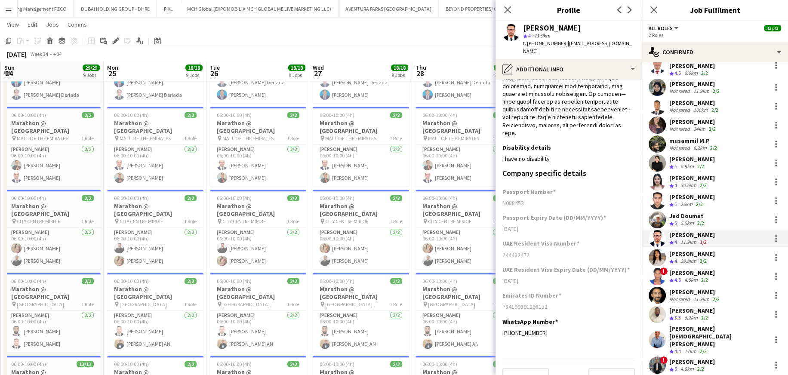
scroll to position [340, 0]
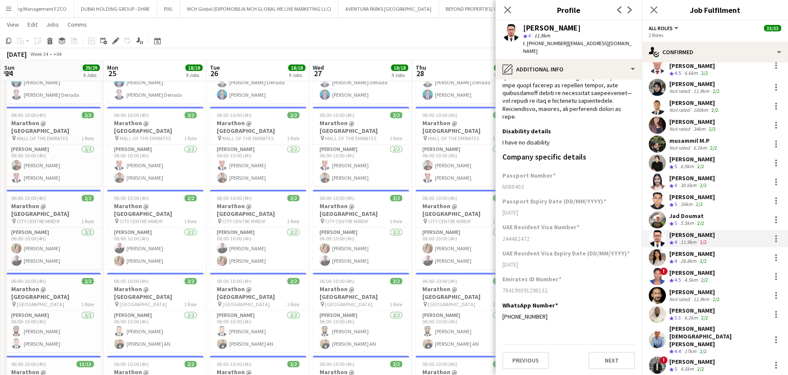
click at [523, 212] on div "Jad Doumat" at bounding box center [687, 216] width 37 height 8
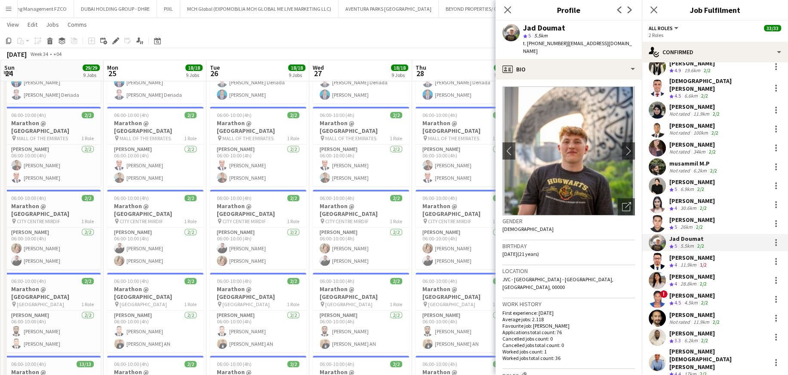
scroll to position [363, 0]
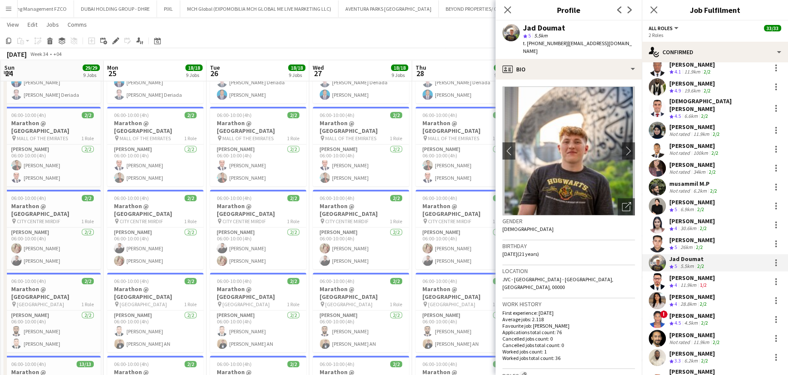
click at [523, 226] on div "Taha Alfuad" at bounding box center [692, 240] width 46 height 8
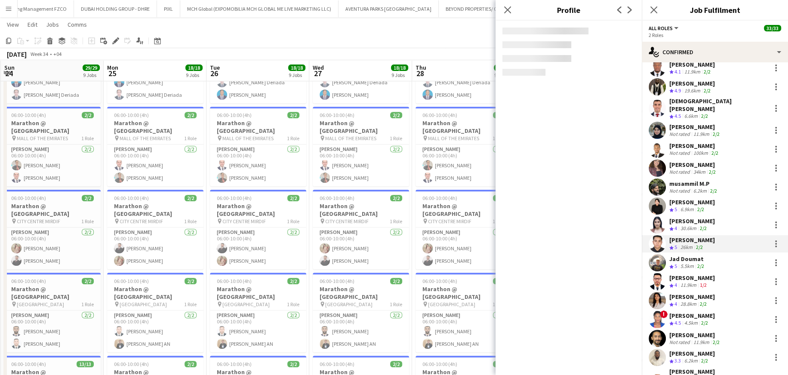
click at [523, 225] on div "30.6km" at bounding box center [688, 228] width 19 height 7
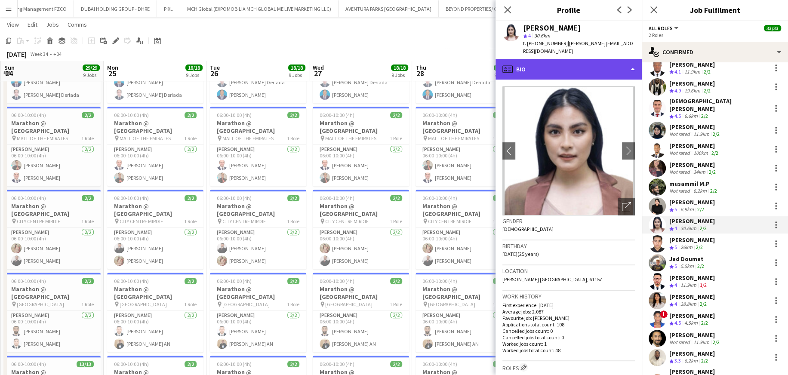
drag, startPoint x: 578, startPoint y: 62, endPoint x: 575, endPoint y: 68, distance: 6.6
click at [523, 62] on div "profile Bio" at bounding box center [568, 69] width 146 height 21
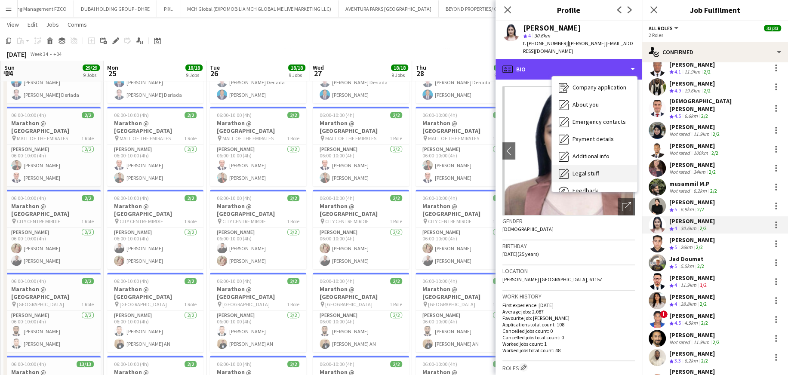
scroll to position [46, 0]
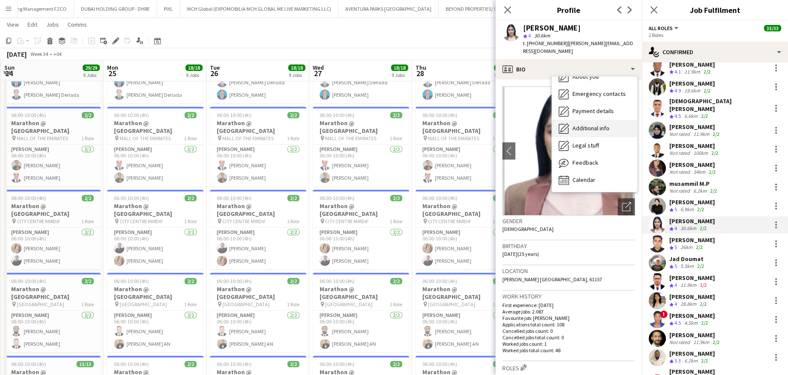
click at [523, 124] on span "Additional info" at bounding box center [590, 128] width 37 height 8
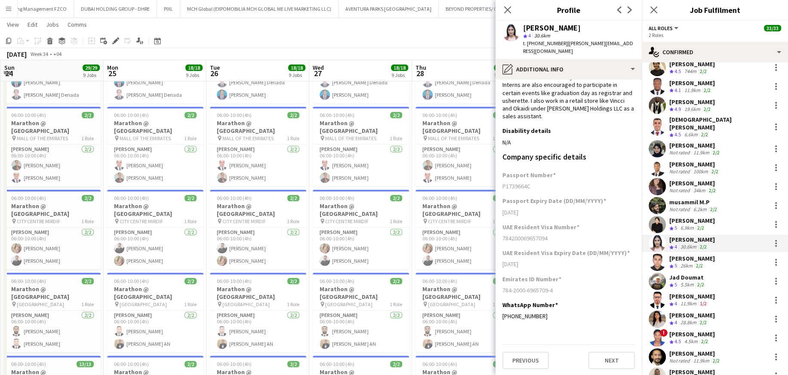
scroll to position [320, 0]
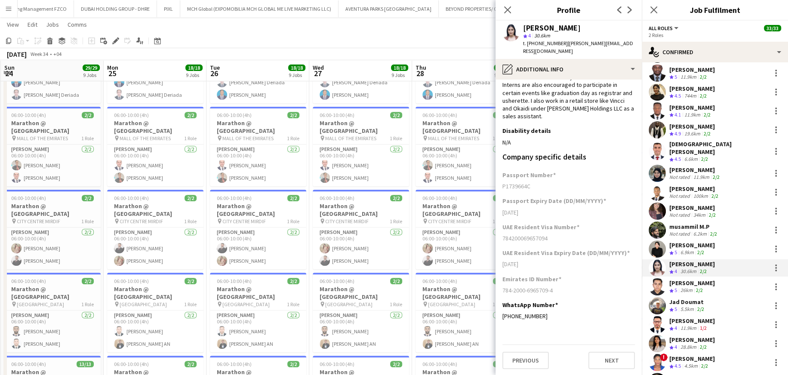
click at [523, 226] on div "6.9km" at bounding box center [687, 252] width 17 height 7
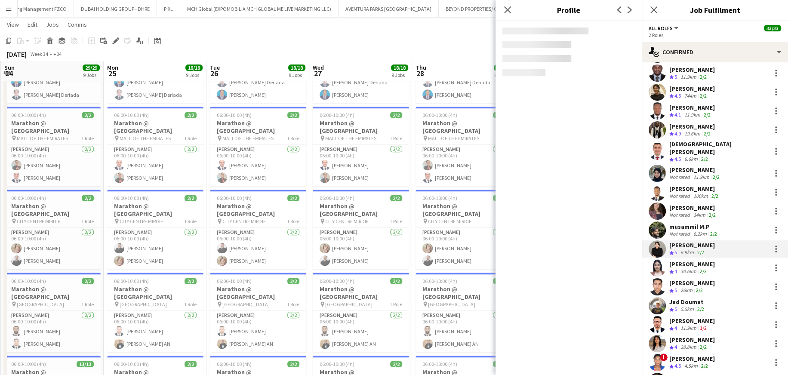
click at [523, 226] on div "Not rated" at bounding box center [680, 234] width 22 height 6
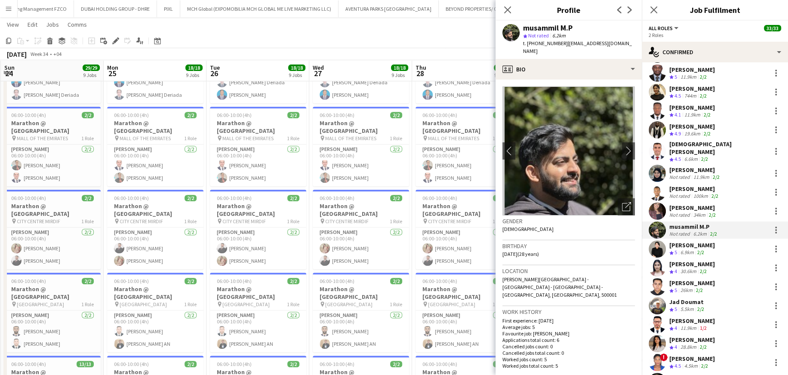
click at [523, 193] on div "Not rated" at bounding box center [680, 196] width 22 height 6
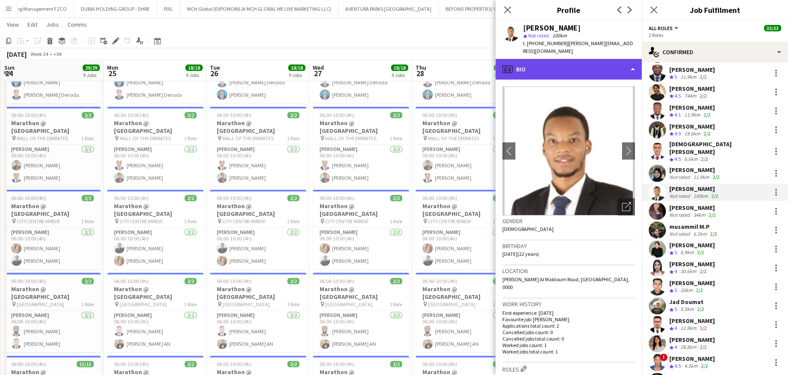
click at [523, 59] on div "profile Bio" at bounding box center [568, 69] width 146 height 21
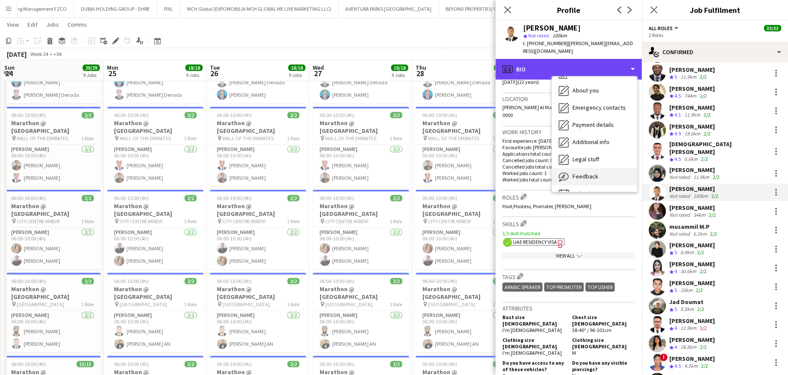
scroll to position [46, 0]
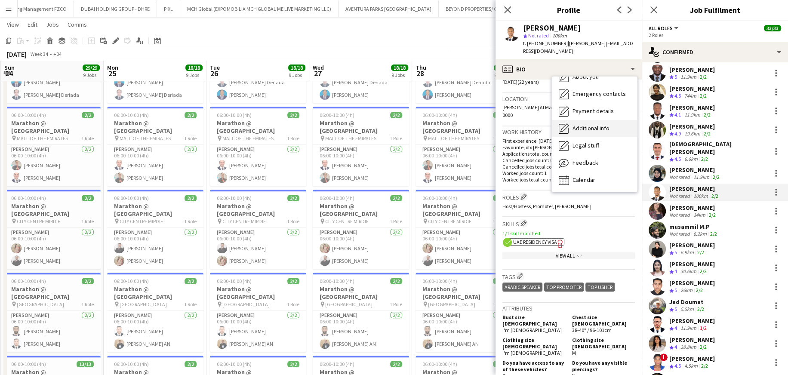
click at [523, 124] on span "Additional info" at bounding box center [590, 128] width 37 height 8
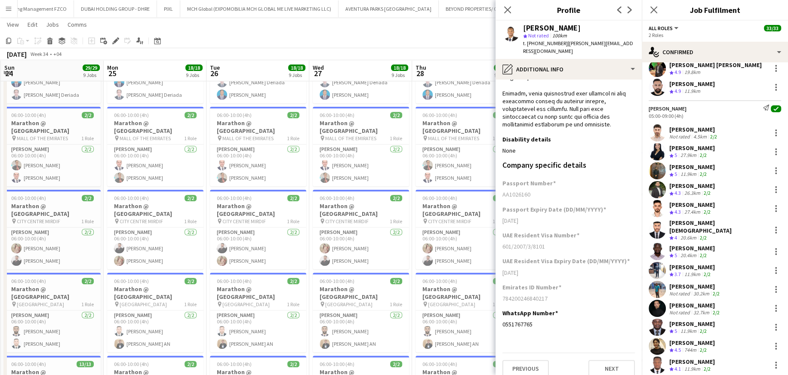
scroll to position [62, 0]
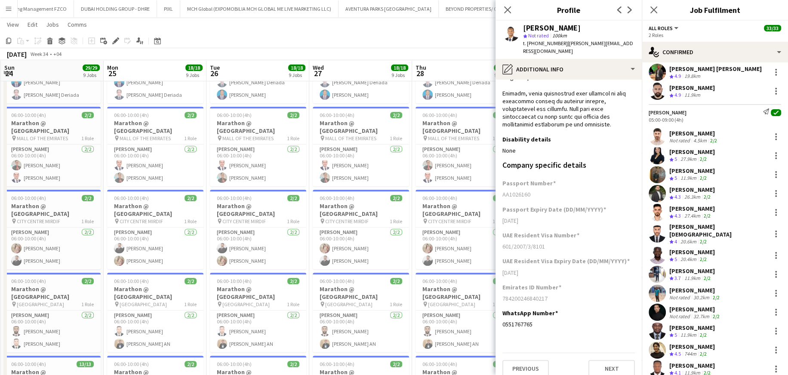
click at [449, 48] on div "August 2025 Week 34 • +04" at bounding box center [394, 54] width 788 height 12
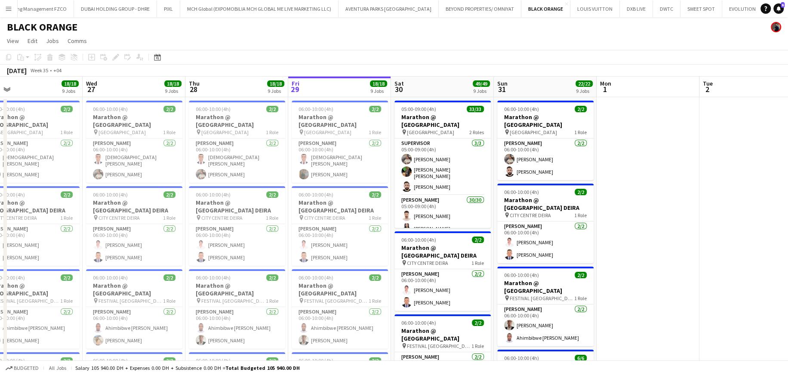
scroll to position [0, 541]
drag, startPoint x: 424, startPoint y: 157, endPoint x: 204, endPoint y: 223, distance: 229.8
click at [424, 157] on app-card-role "Supervisor 3/3 05:00-09:00 (4h) Muhammad Fayaz Christian Benjamin Amechi Mousta…" at bounding box center [442, 166] width 96 height 57
click at [423, 114] on h3 "Marathon @ DUBAI HILLS MALL" at bounding box center [442, 120] width 96 height 15
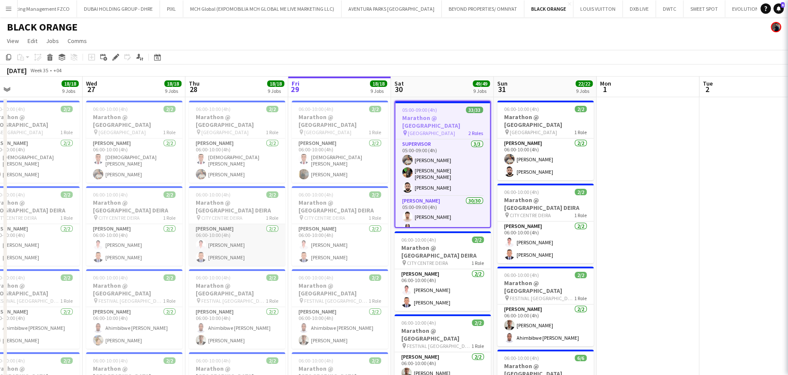
scroll to position [0, 329]
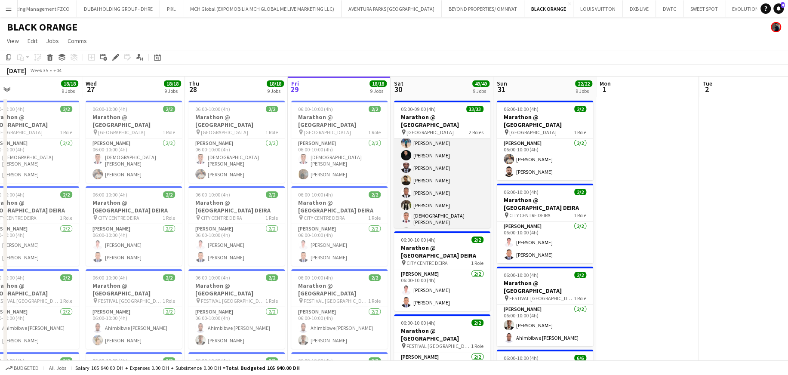
drag, startPoint x: 430, startPoint y: 186, endPoint x: 450, endPoint y: 202, distance: 25.1
click at [430, 186] on app-card-role "Usher 30/30 05:00-09:00 (4h) Eyad Jawad Maria Sedo Jevas Nangsi Muhab Tulaimat …" at bounding box center [442, 219] width 96 height 399
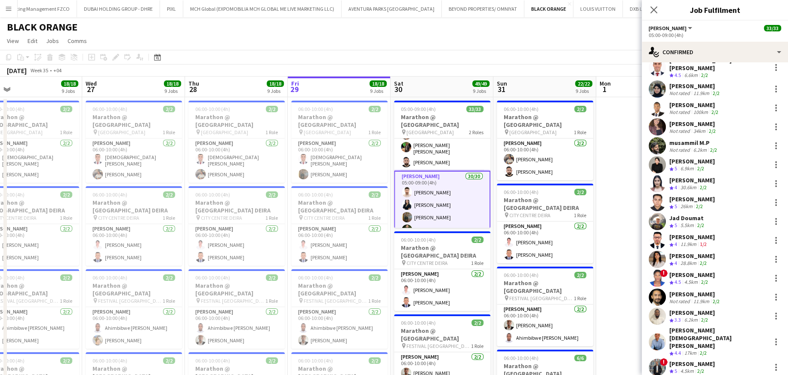
scroll to position [2, 0]
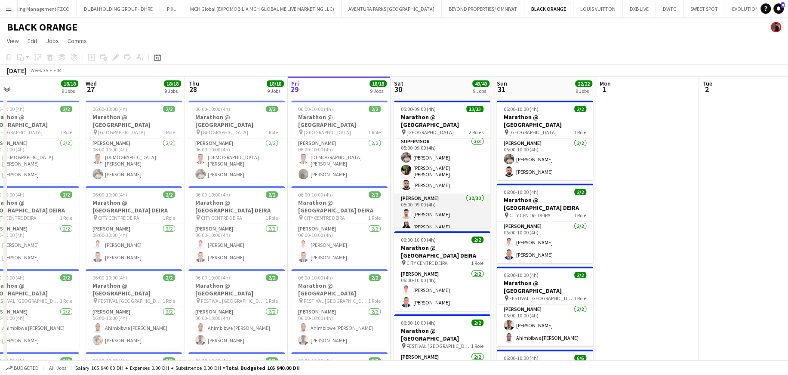
scroll to position [0, 0]
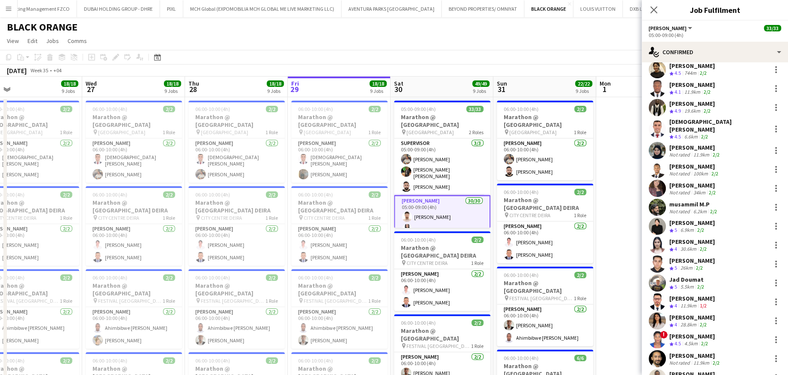
scroll to position [301, 0]
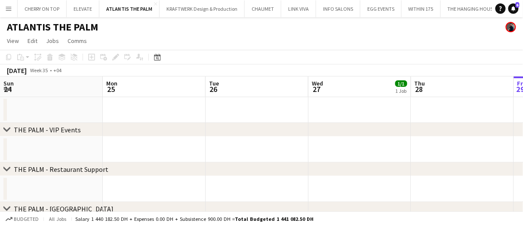
scroll to position [0, 245]
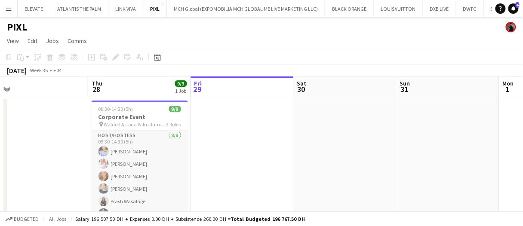
scroll to position [43, 0]
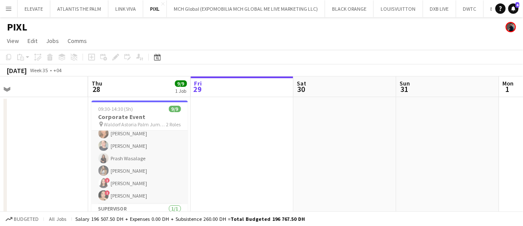
click at [129, 160] on app-card-role "Host/Hostess 8/8 09:30-14:30 (5h) Yana Lazareva Maryna Tsypar Maryna Demchenko …" at bounding box center [140, 146] width 96 height 117
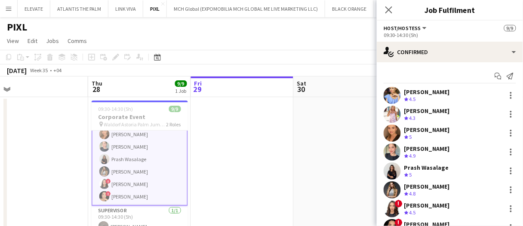
scroll to position [43, 0]
click at [6, 10] on app-icon "Menu" at bounding box center [8, 8] width 7 height 7
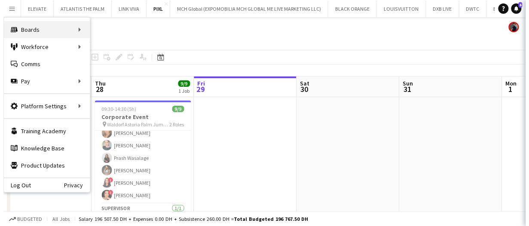
scroll to position [43, 0]
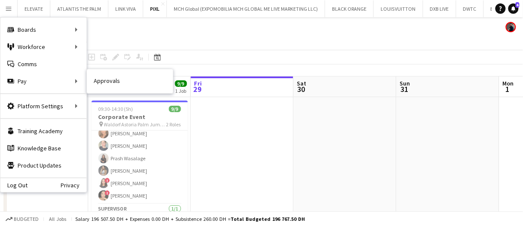
drag, startPoint x: 117, startPoint y: 81, endPoint x: 133, endPoint y: 117, distance: 38.7
click at [117, 81] on link "Approvals" at bounding box center [130, 81] width 86 height 17
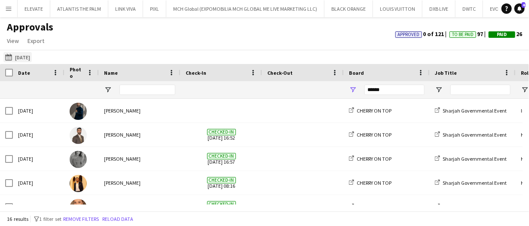
click at [22, 54] on button "18-06-2025 18-06-2025" at bounding box center [17, 57] width 28 height 10
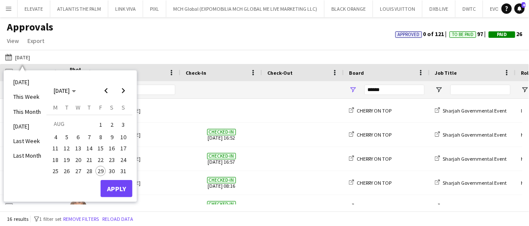
click at [92, 171] on span "28" at bounding box center [89, 171] width 10 height 10
click at [123, 191] on button "Apply" at bounding box center [117, 188] width 32 height 17
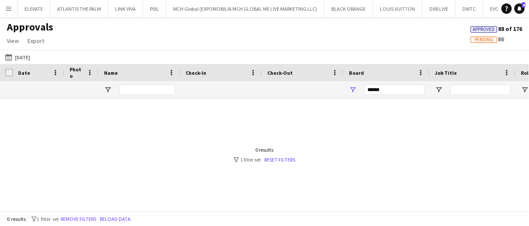
drag, startPoint x: 398, startPoint y: 84, endPoint x: 301, endPoint y: 80, distance: 96.8
click at [392, 84] on div "******" at bounding box center [395, 89] width 60 height 17
click at [396, 90] on input "******" at bounding box center [395, 90] width 60 height 10
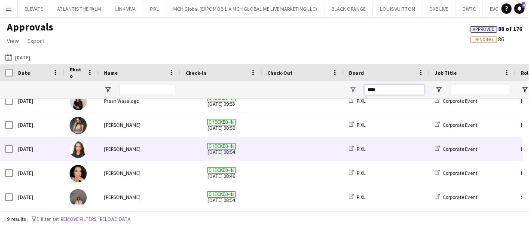
scroll to position [111, 0]
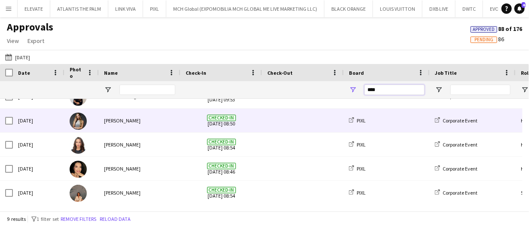
type input "****"
click at [151, 118] on div "Kseniya Papova" at bounding box center [140, 121] width 82 height 24
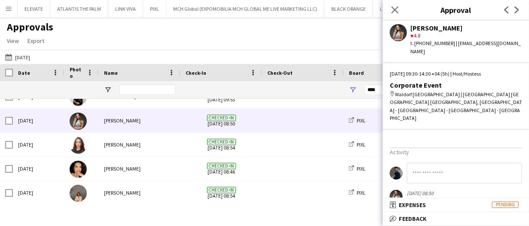
scroll to position [223, 0]
click at [429, 218] on mat-panel-title "bubble-pencil Feedback" at bounding box center [454, 219] width 143 height 8
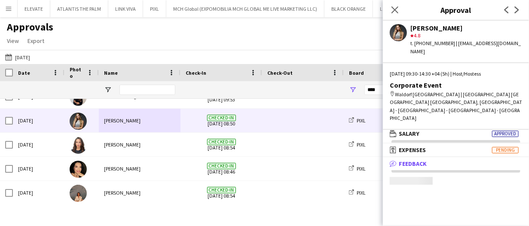
scroll to position [2, 0]
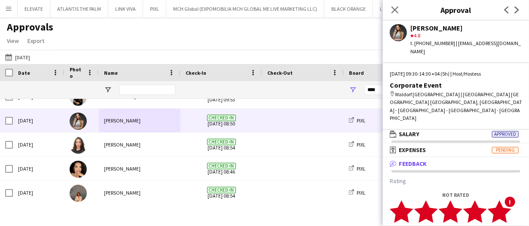
click at [510, 200] on icon "star" at bounding box center [500, 212] width 24 height 24
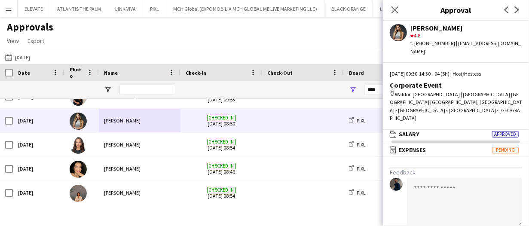
scroll to position [53, 0]
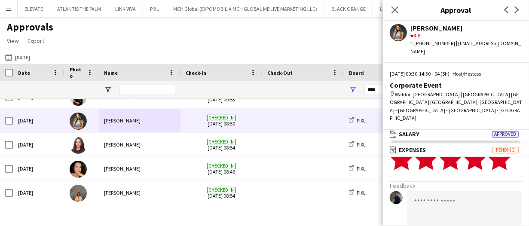
drag, startPoint x: 431, startPoint y: 194, endPoint x: 434, endPoint y: 187, distance: 7.1
click at [432, 194] on textarea at bounding box center [464, 215] width 115 height 49
type textarea "*"
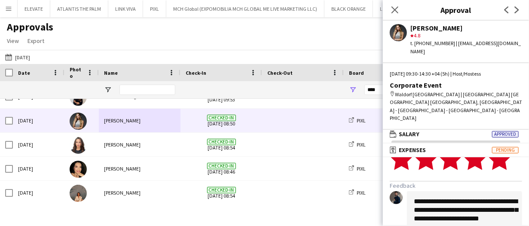
click at [464, 191] on textarea "**********" at bounding box center [464, 215] width 115 height 49
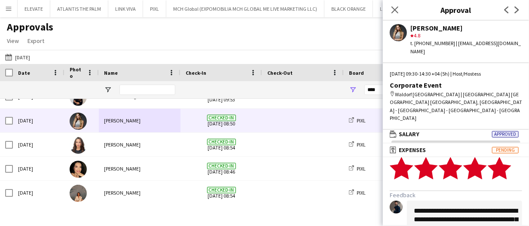
scroll to position [96, 0]
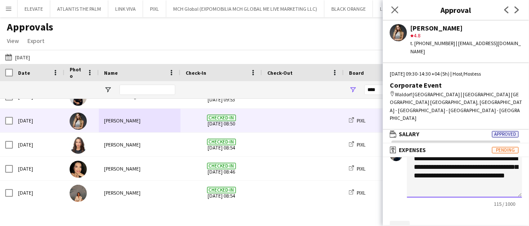
type textarea "**********"
click at [403, 221] on button "Save" at bounding box center [400, 228] width 20 height 14
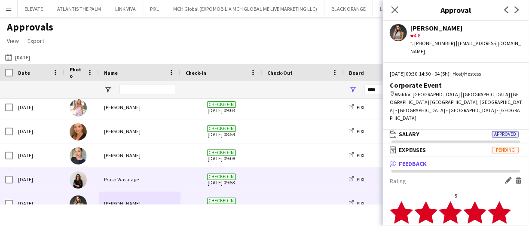
scroll to position [0, 0]
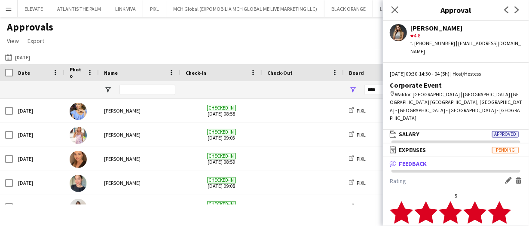
click at [240, 43] on div "Approvals View Customise view Customise filters Reset Filters Reset View Reset …" at bounding box center [264, 35] width 529 height 29
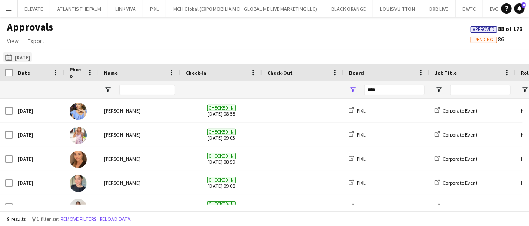
drag, startPoint x: 25, startPoint y: 63, endPoint x: 25, endPoint y: 58, distance: 5.2
click at [25, 58] on div "18-06-2025 Yesterday Today This Week This Month Yesterday Last Week Last Month …" at bounding box center [264, 57] width 529 height 14
click at [25, 58] on button "18-06-2025 Yesterday" at bounding box center [17, 57] width 28 height 10
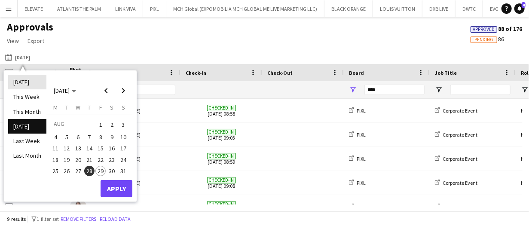
click at [26, 81] on li "[DATE]" at bounding box center [27, 82] width 38 height 15
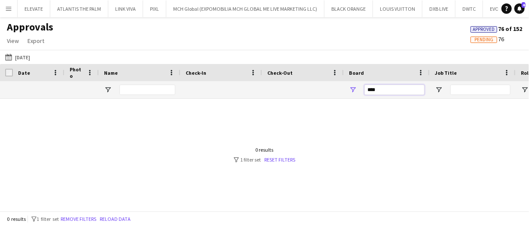
drag, startPoint x: 396, startPoint y: 91, endPoint x: 328, endPoint y: 79, distance: 68.5
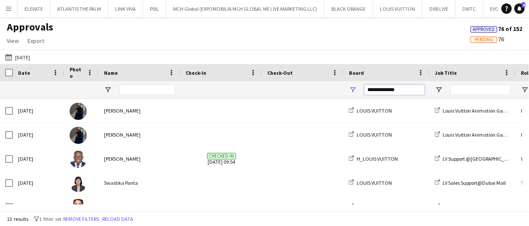
type input "**********"
click at [350, 91] on span "Open Filter Menu" at bounding box center [353, 90] width 8 height 8
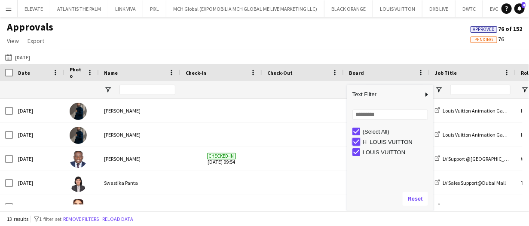
type input "**********"
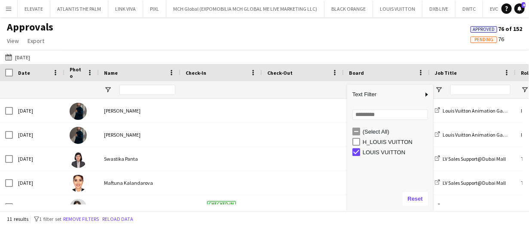
click at [342, 58] on div "18-06-2025 Today Today This Week This Month Yesterday Last Week Last Month AUG …" at bounding box center [264, 57] width 529 height 14
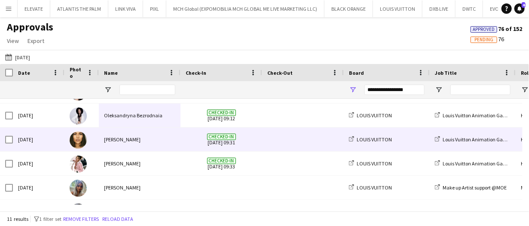
click at [248, 144] on span "Checked-in 29-08-2025 09:31" at bounding box center [221, 140] width 71 height 24
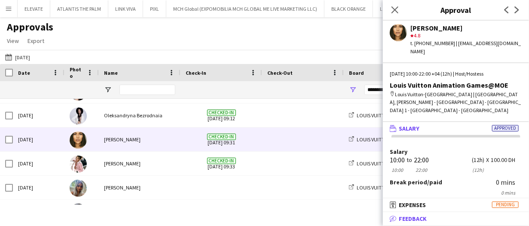
click at [430, 216] on mat-panel-title "bubble-pencil Feedback" at bounding box center [454, 219] width 143 height 8
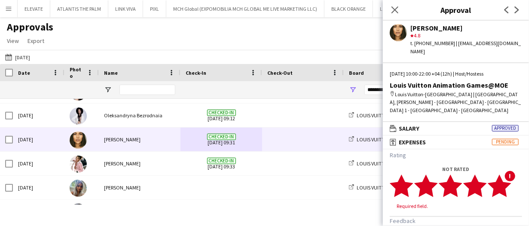
drag, startPoint x: 505, startPoint y: 176, endPoint x: 499, endPoint y: 181, distance: 7.8
click at [505, 176] on polygon at bounding box center [500, 186] width 24 height 22
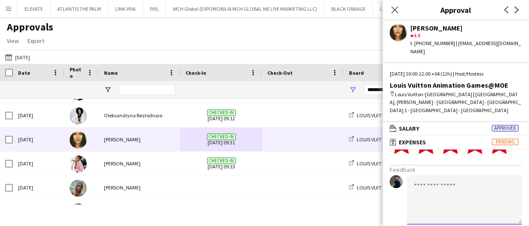
click at [434, 178] on textarea at bounding box center [464, 199] width 115 height 49
type textarea "*"
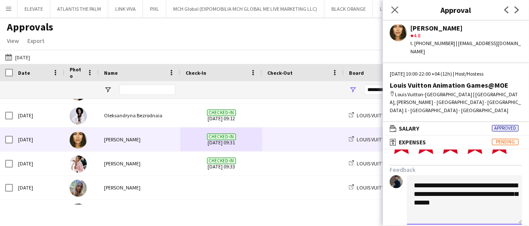
click at [474, 200] on textarea "**********" at bounding box center [464, 199] width 115 height 49
click at [480, 191] on textarea "**********" at bounding box center [464, 199] width 115 height 49
click at [502, 179] on textarea "**********" at bounding box center [464, 199] width 115 height 49
click at [501, 177] on textarea "**********" at bounding box center [464, 199] width 115 height 49
drag, startPoint x: 487, startPoint y: 189, endPoint x: 407, endPoint y: 2, distance: 203.1
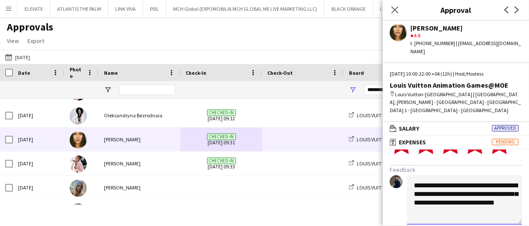
click at [474, 198] on textarea "**********" at bounding box center [464, 199] width 115 height 49
click at [445, 194] on textarea "**********" at bounding box center [464, 199] width 115 height 49
click at [427, 198] on textarea "**********" at bounding box center [464, 199] width 115 height 49
click at [491, 197] on textarea "**********" at bounding box center [464, 199] width 115 height 49
click at [485, 208] on textarea "**********" at bounding box center [464, 199] width 115 height 49
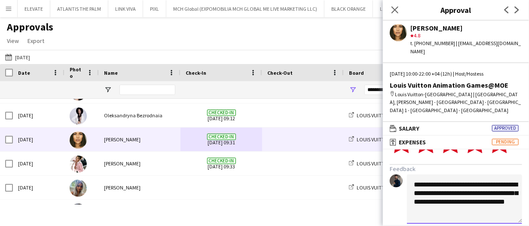
scroll to position [96, 0]
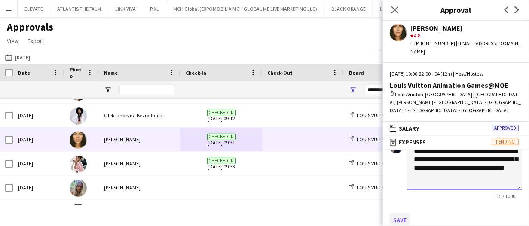
type textarea "**********"
click at [401, 213] on button "Save" at bounding box center [400, 220] width 20 height 14
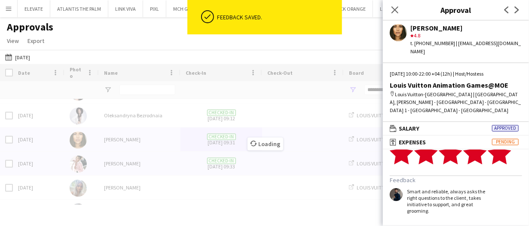
scroll to position [43, 0]
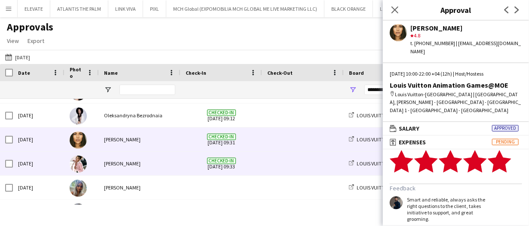
click at [251, 160] on span "Checked-in 29-08-2025 09:33" at bounding box center [221, 164] width 71 height 24
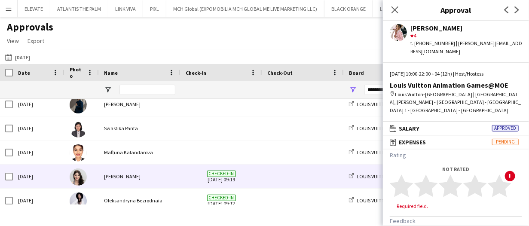
scroll to position [43, 0]
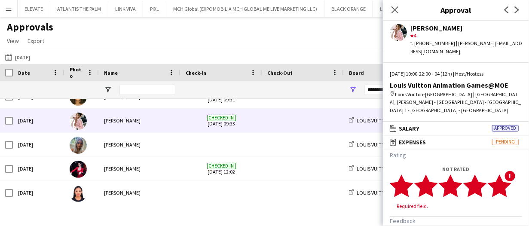
click at [505, 174] on icon "star" at bounding box center [500, 186] width 24 height 24
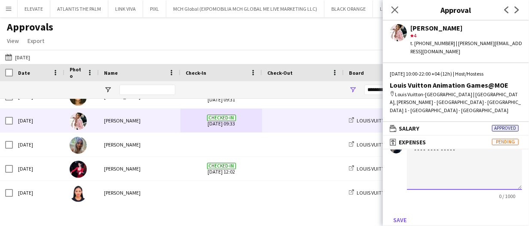
drag, startPoint x: 428, startPoint y: 170, endPoint x: 428, endPoint y: 160, distance: 9.9
click at [428, 170] on textarea at bounding box center [464, 165] width 115 height 49
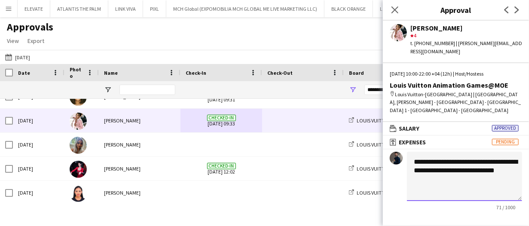
scroll to position [96, 0]
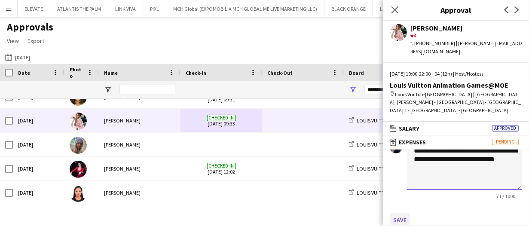
type textarea "**********"
click at [400, 213] on button "Save" at bounding box center [400, 220] width 20 height 14
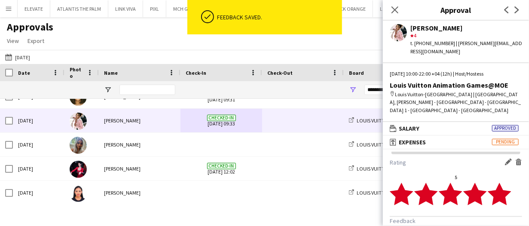
scroll to position [0, 0]
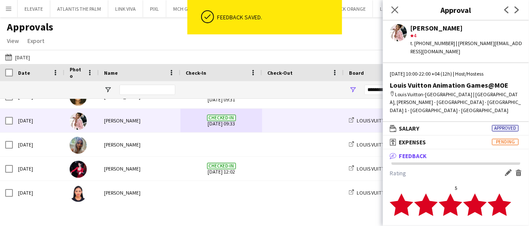
click at [172, 46] on div "Approvals View Customise view Customise filters Reset Filters Reset View Reset …" at bounding box center [264, 35] width 529 height 29
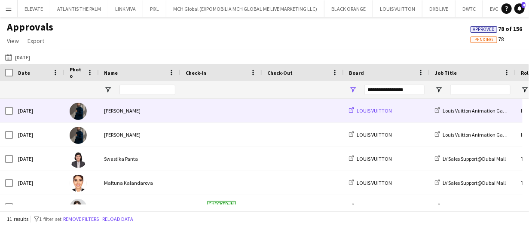
click at [368, 112] on span "LOUIS VUITTON" at bounding box center [374, 111] width 35 height 6
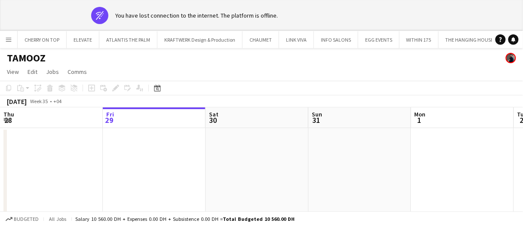
scroll to position [0, 309]
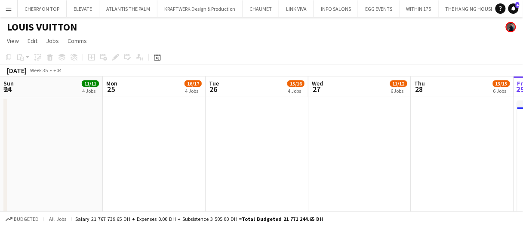
scroll to position [0, 269]
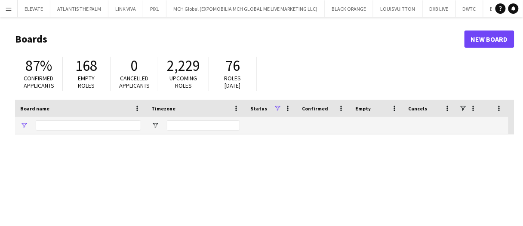
type input "*****"
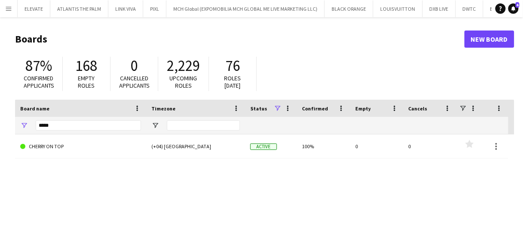
click at [9, 5] on button "Menu" at bounding box center [8, 8] width 17 height 17
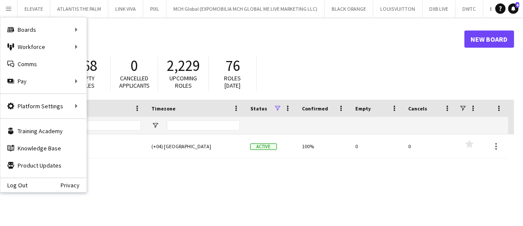
click at [97, 43] on h1 "Boards" at bounding box center [239, 39] width 449 height 13
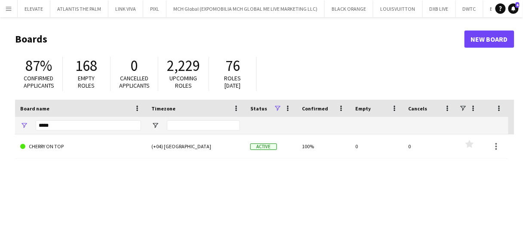
click at [8, 12] on button "Menu" at bounding box center [8, 8] width 17 height 17
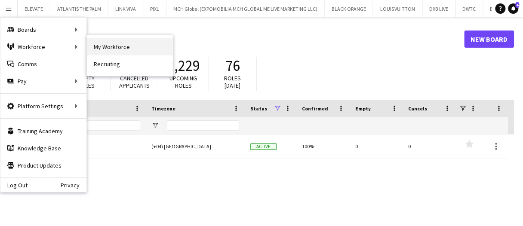
click at [111, 42] on link "My Workforce" at bounding box center [130, 46] width 86 height 17
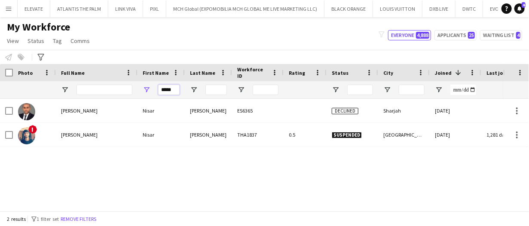
click at [172, 92] on input "*****" at bounding box center [169, 90] width 22 height 10
click at [116, 71] on div "Workforce Details Photo Full Name City" at bounding box center [366, 81] width 732 height 35
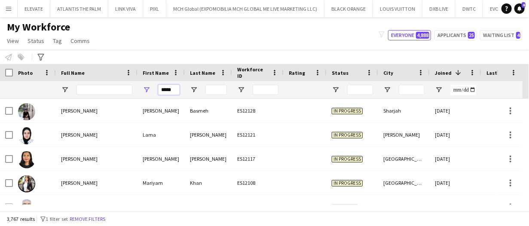
type input "******"
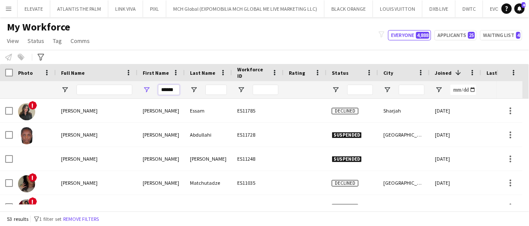
type input "******"
click at [213, 90] on input "Last Name Filter Input" at bounding box center [217, 90] width 22 height 10
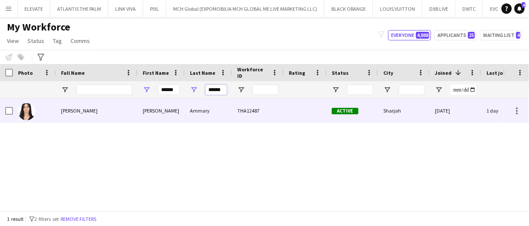
type input "******"
click at [117, 117] on div "Mariam Ammary" at bounding box center [97, 111] width 82 height 24
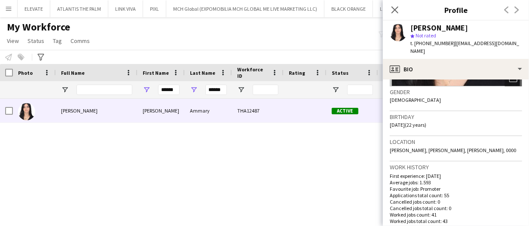
scroll to position [0, 0]
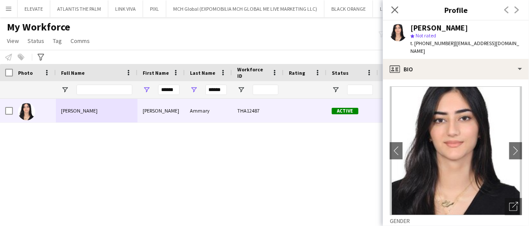
click at [10, 10] on app-icon "Menu" at bounding box center [8, 8] width 7 height 7
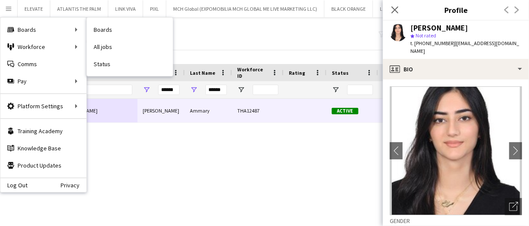
click at [114, 71] on link "Status" at bounding box center [130, 63] width 86 height 17
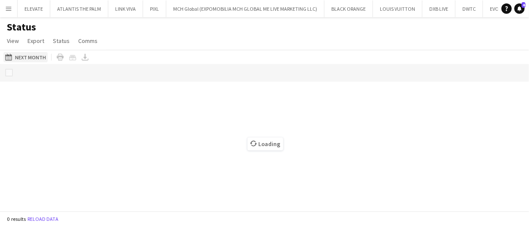
click at [37, 61] on button "29-08-2025 to 04-09-2025 Next Month" at bounding box center [25, 57] width 44 height 10
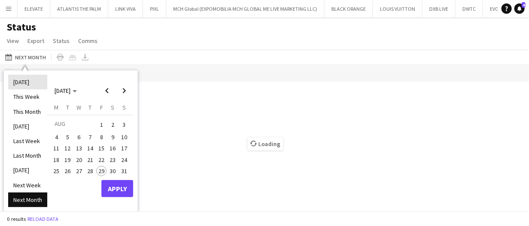
click at [25, 80] on li "[DATE]" at bounding box center [27, 82] width 39 height 15
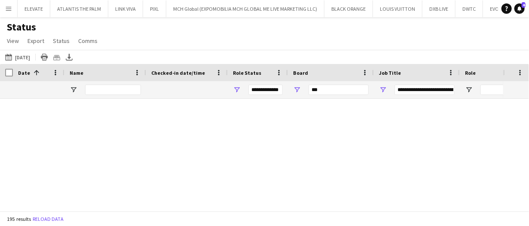
type input "**********"
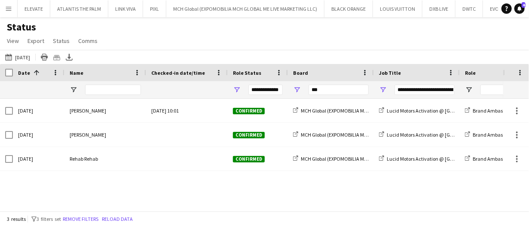
drag, startPoint x: 255, startPoint y: 96, endPoint x: 312, endPoint y: 86, distance: 58.0
drag, startPoint x: 297, startPoint y: 87, endPoint x: 276, endPoint y: 87, distance: 21.1
type input "******"
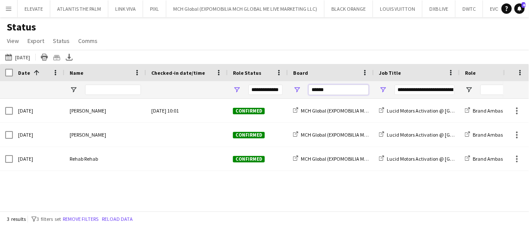
type input "**********"
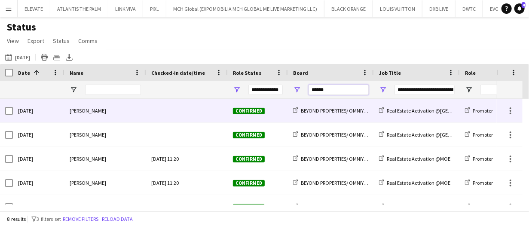
type input "******"
click at [131, 108] on div "Mariam Ammary" at bounding box center [106, 111] width 82 height 24
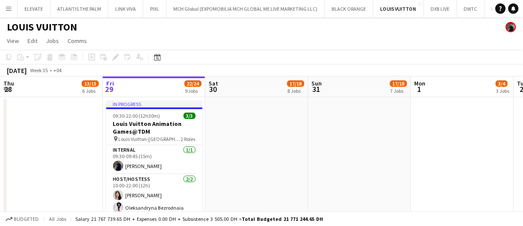
click at [221, 120] on app-date-cell at bounding box center [257, 225] width 103 height 257
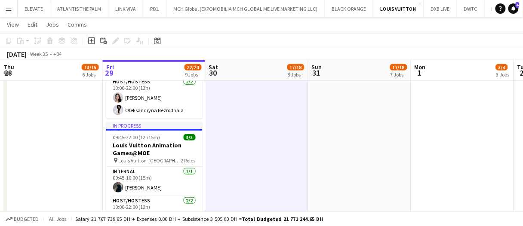
scroll to position [96, 0]
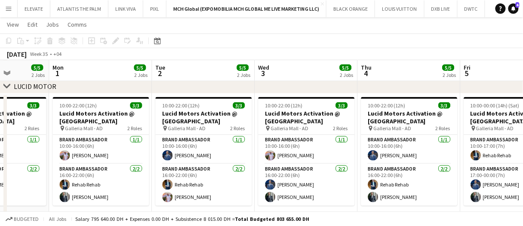
scroll to position [0, 363]
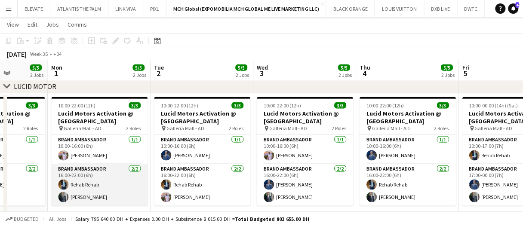
click at [129, 185] on app-card-role "Brand Ambassador [DATE] 16:00-22:00 (6h) Rehab Rehab [PERSON_NAME]" at bounding box center [100, 185] width 96 height 42
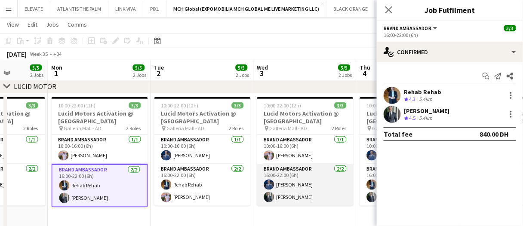
click at [277, 187] on app-card-role "Brand Ambassador [DATE] 16:00-22:00 (6h) [PERSON_NAME] [PERSON_NAME]" at bounding box center [305, 185] width 96 height 42
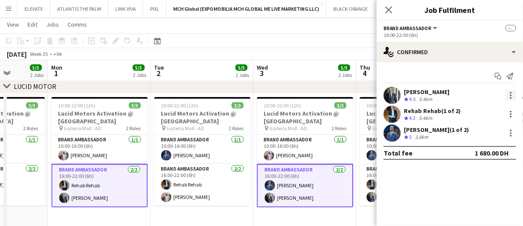
click at [514, 93] on div at bounding box center [511, 95] width 10 height 10
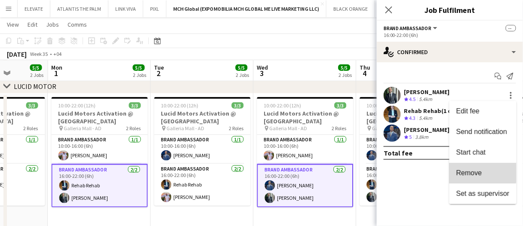
click at [472, 170] on span "Remove" at bounding box center [469, 172] width 26 height 7
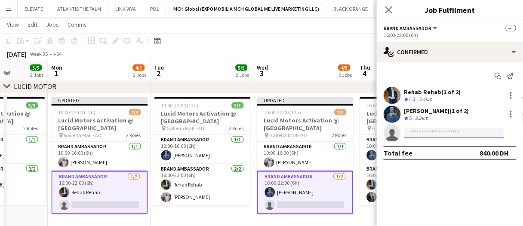
click at [434, 133] on input at bounding box center [454, 133] width 100 height 10
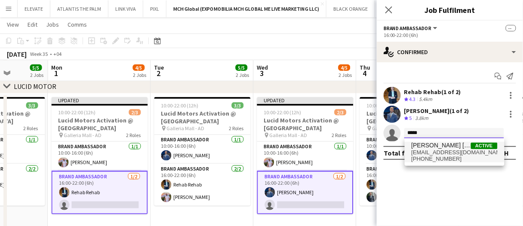
type input "*****"
click at [421, 151] on span "[EMAIL_ADDRESS][DOMAIN_NAME]" at bounding box center [455, 152] width 86 height 7
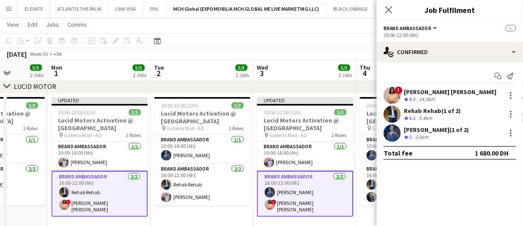
click at [317, 72] on app-board-header-date "Wed 3 5/5 2 Jobs" at bounding box center [305, 71] width 103 height 21
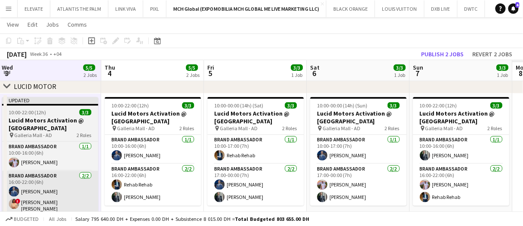
scroll to position [0, 277]
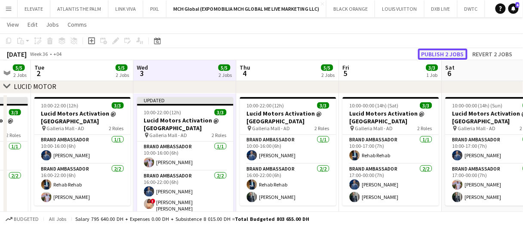
click at [451, 55] on button "Publish 2 jobs" at bounding box center [442, 54] width 49 height 11
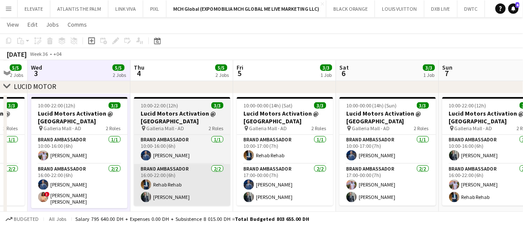
scroll to position [0, 384]
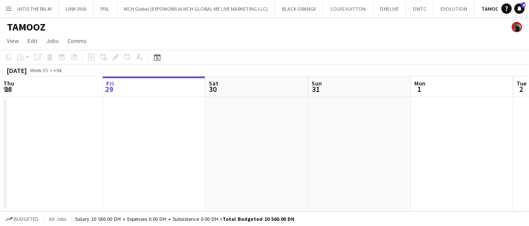
scroll to position [0, 51]
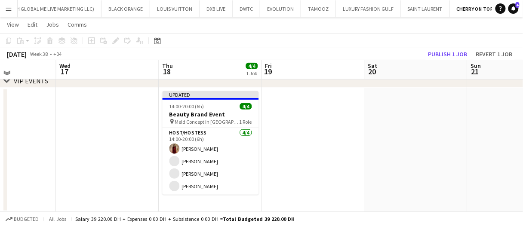
scroll to position [45, 0]
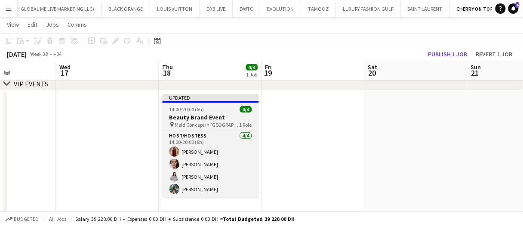
click at [177, 120] on h3 "Beauty Brand Event" at bounding box center [211, 118] width 96 height 8
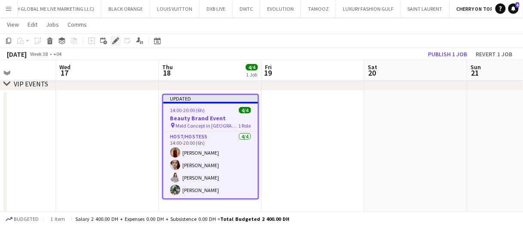
click at [117, 40] on icon at bounding box center [115, 41] width 5 height 5
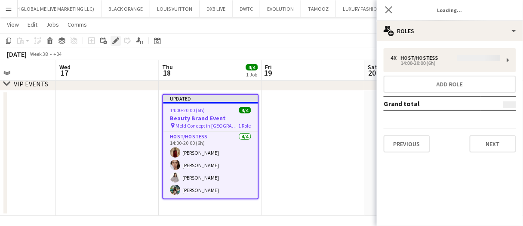
type input "**********"
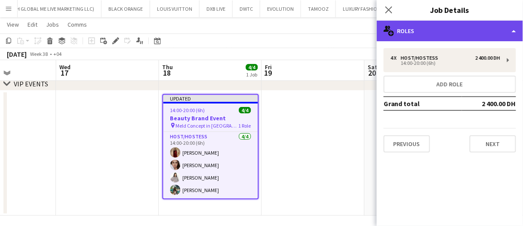
click at [451, 27] on div "multiple-users-add Roles" at bounding box center [450, 31] width 146 height 21
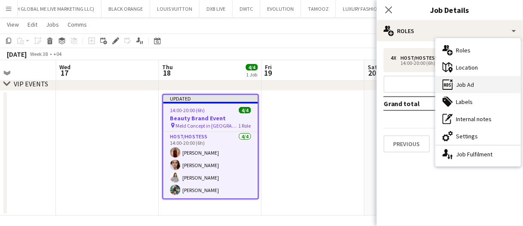
click at [472, 84] on div "ads-window Job Ad" at bounding box center [478, 84] width 85 height 17
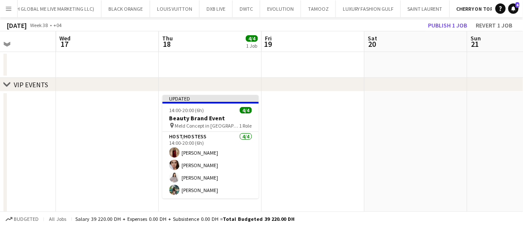
scroll to position [0, 0]
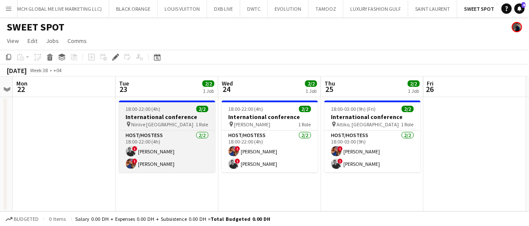
click at [179, 114] on h3 "International conference" at bounding box center [167, 117] width 96 height 8
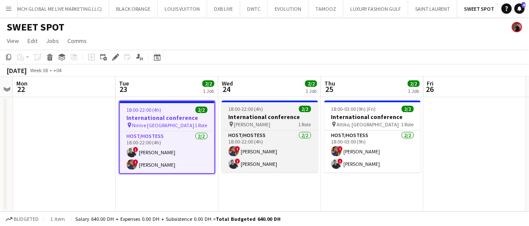
click at [242, 121] on span "[PERSON_NAME]" at bounding box center [252, 124] width 37 height 6
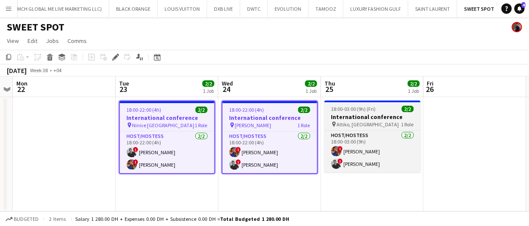
click at [346, 113] on h3 "International conference" at bounding box center [373, 117] width 96 height 8
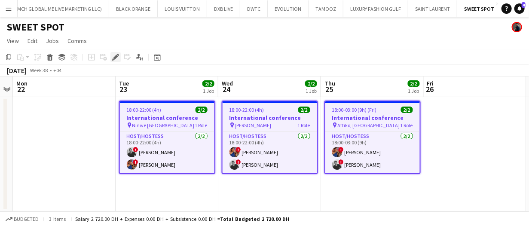
click at [117, 57] on icon "Edit" at bounding box center [115, 57] width 7 height 7
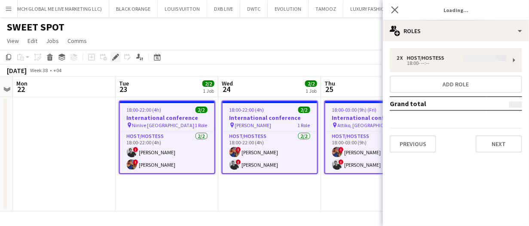
type input "**********"
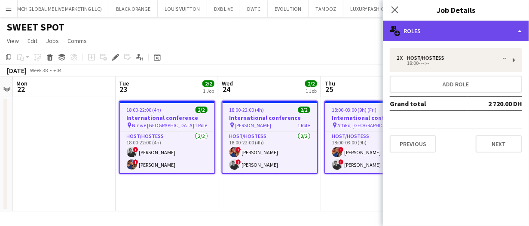
click at [424, 33] on div "multiple-users-add Roles" at bounding box center [456, 31] width 146 height 21
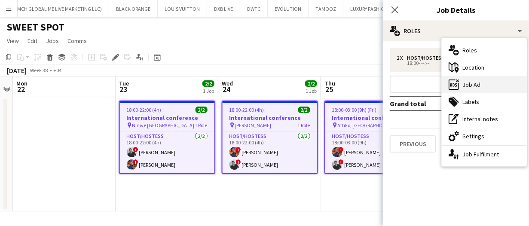
click at [470, 85] on div "ads-window Job Ad" at bounding box center [484, 84] width 85 height 17
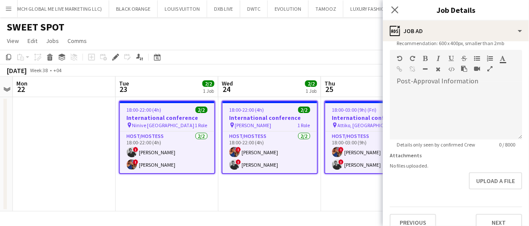
scroll to position [187, 0]
click at [439, 102] on div at bounding box center [456, 115] width 132 height 52
paste div
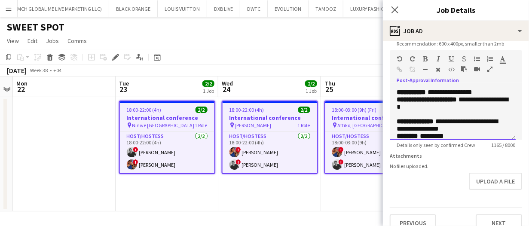
scroll to position [355, 0]
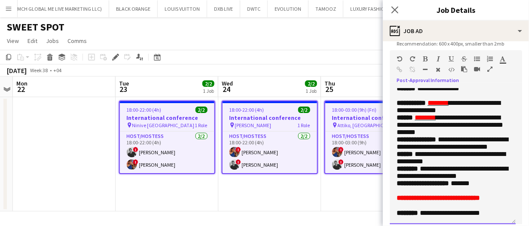
drag, startPoint x: 514, startPoint y: 137, endPoint x: 521, endPoint y: 222, distance: 85.4
click at [521, 222] on form "**********" at bounding box center [456, 89] width 146 height 455
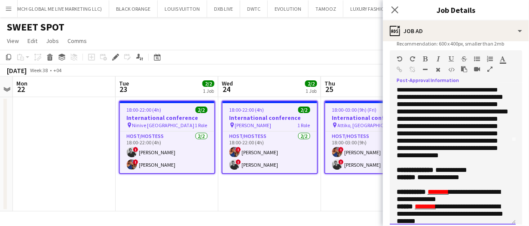
scroll to position [0, 0]
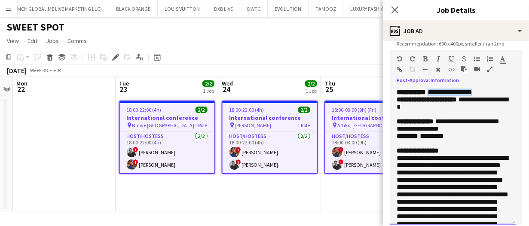
drag, startPoint x: 498, startPoint y: 93, endPoint x: 438, endPoint y: 90, distance: 60.3
click at [438, 90] on p "**********" at bounding box center [453, 92] width 112 height 7
drag, startPoint x: 437, startPoint y: 118, endPoint x: 466, endPoint y: 111, distance: 29.4
click at [466, 111] on p "**********" at bounding box center [453, 107] width 112 height 22
click at [422, 110] on span "**********" at bounding box center [452, 103] width 111 height 14
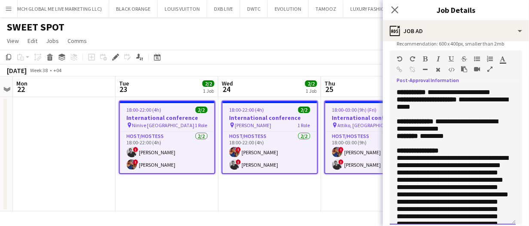
click at [451, 118] on p "**********" at bounding box center [453, 107] width 112 height 22
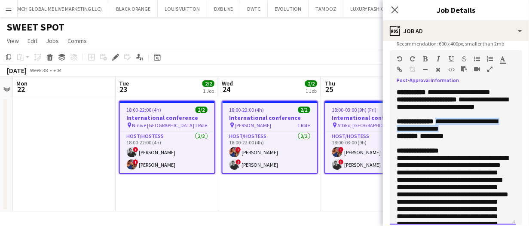
drag, startPoint x: 456, startPoint y: 163, endPoint x: 418, endPoint y: 153, distance: 39.6
click at [418, 132] on p "**********" at bounding box center [453, 125] width 112 height 15
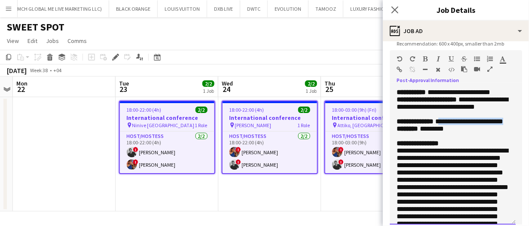
drag, startPoint x: 418, startPoint y: 154, endPoint x: 445, endPoint y: 145, distance: 29.0
click at [445, 125] on p "**********" at bounding box center [453, 121] width 112 height 7
click at [436, 125] on span at bounding box center [435, 121] width 2 height 6
click at [425, 125] on p "**********" at bounding box center [453, 121] width 112 height 7
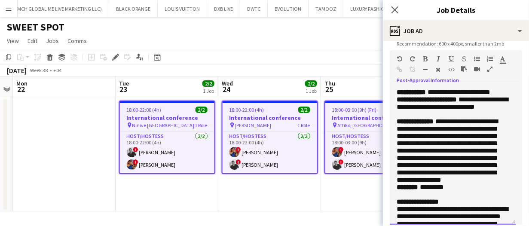
scroll to position [6, 0]
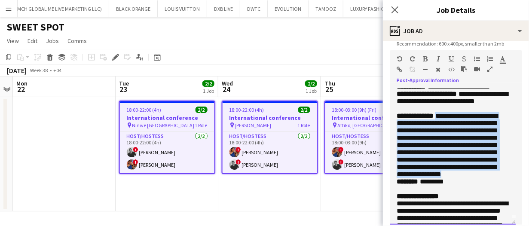
drag, startPoint x: 466, startPoint y: 218, endPoint x: 444, endPoint y: 138, distance: 83.2
click at [444, 138] on p "**********" at bounding box center [453, 145] width 112 height 66
click at [504, 60] on icon "button" at bounding box center [504, 59] width 6 height 6
type input "*******"
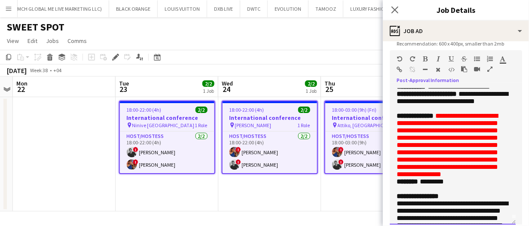
click at [434, 112] on p "**********" at bounding box center [453, 101] width 112 height 22
drag, startPoint x: 414, startPoint y: 151, endPoint x: 445, endPoint y: 138, distance: 33.4
click at [445, 138] on font "**********" at bounding box center [447, 145] width 101 height 65
click at [453, 166] on font "**********" at bounding box center [449, 145] width 104 height 65
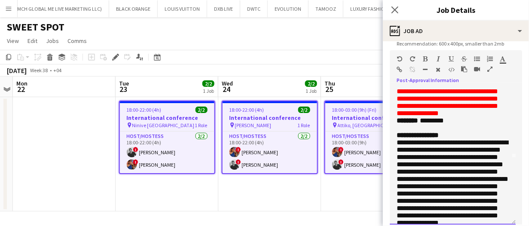
scroll to position [73, 0]
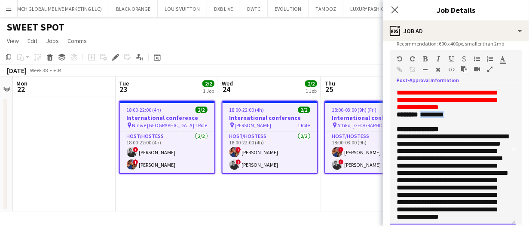
drag, startPoint x: 453, startPoint y: 159, endPoint x: 426, endPoint y: 162, distance: 27.7
click at [426, 118] on p "******** *********" at bounding box center [453, 114] width 112 height 7
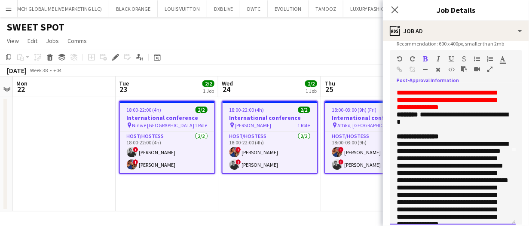
click at [435, 126] on p "**********" at bounding box center [453, 118] width 112 height 15
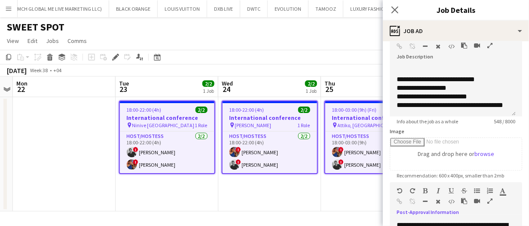
scroll to position [54, 0]
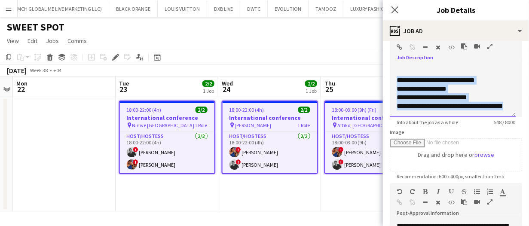
drag, startPoint x: 397, startPoint y: 71, endPoint x: 437, endPoint y: 104, distance: 51.9
click at [437, 104] on div "**********" at bounding box center [453, 92] width 126 height 52
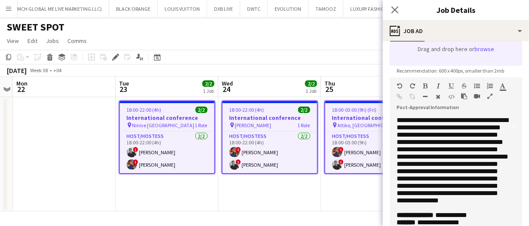
scroll to position [139, 0]
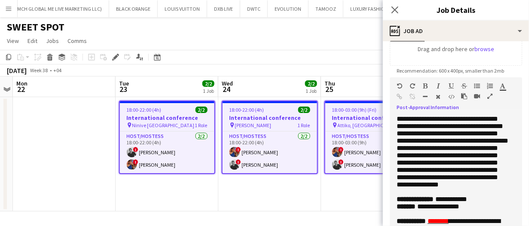
drag, startPoint x: 397, startPoint y: 157, endPoint x: 422, endPoint y: 173, distance: 30.3
click at [422, 173] on div "**********" at bounding box center [453, 184] width 126 height 136
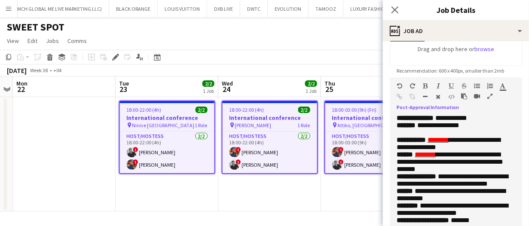
scroll to position [223, 0]
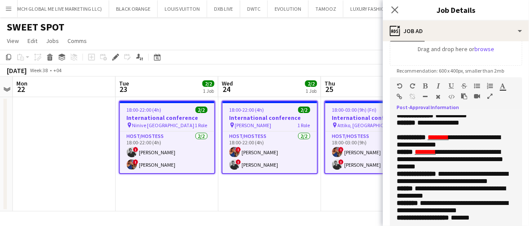
click at [493, 112] on p "**********" at bounding box center [453, 64] width 112 height 95
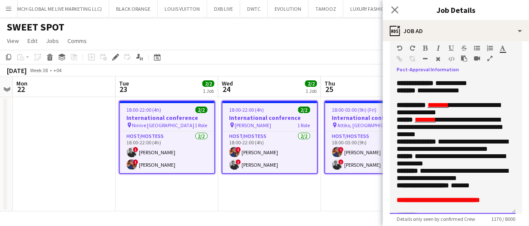
scroll to position [198, 0]
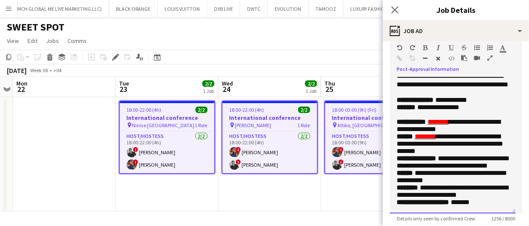
click at [403, 88] on span "**********" at bounding box center [453, 80] width 112 height 15
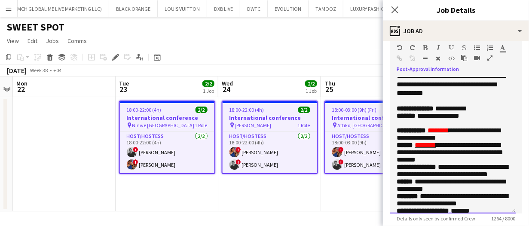
click at [480, 98] on div "**********" at bounding box center [453, 85] width 112 height 26
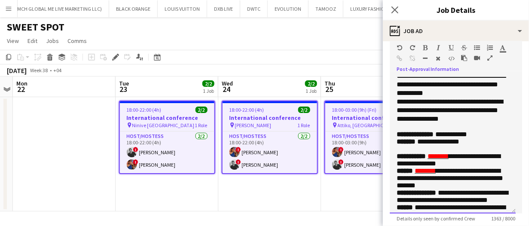
click at [405, 122] on span "**********" at bounding box center [450, 110] width 106 height 24
click at [446, 122] on span "**********" at bounding box center [451, 110] width 109 height 24
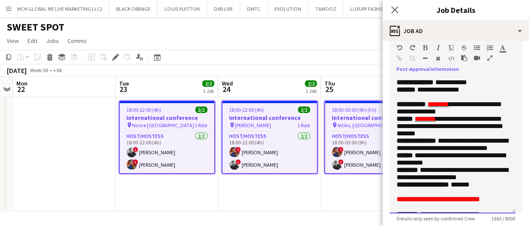
scroll to position [217, 0]
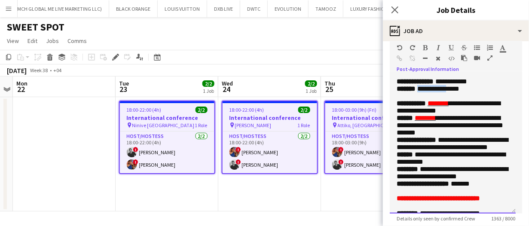
drag, startPoint x: 455, startPoint y: 154, endPoint x: 422, endPoint y: 155, distance: 32.7
click at [422, 92] on span "**********" at bounding box center [439, 89] width 42 height 6
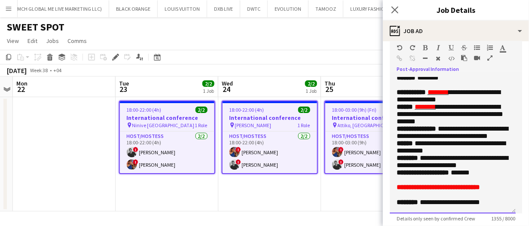
scroll to position [231, 0]
click at [471, 103] on p "**********" at bounding box center [453, 96] width 112 height 15
click at [428, 103] on span "**********" at bounding box center [449, 96] width 104 height 14
drag, startPoint x: 477, startPoint y: 165, endPoint x: 464, endPoint y: 158, distance: 14.8
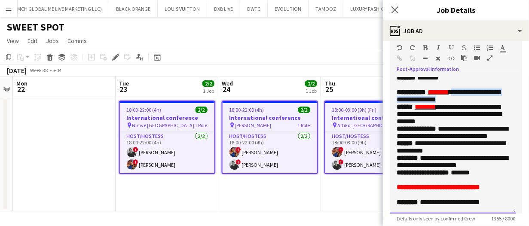
click at [464, 103] on p "**********" at bounding box center [453, 96] width 112 height 15
click at [466, 103] on span "**********" at bounding box center [449, 96] width 104 height 14
click at [475, 103] on p "**********" at bounding box center [453, 96] width 112 height 15
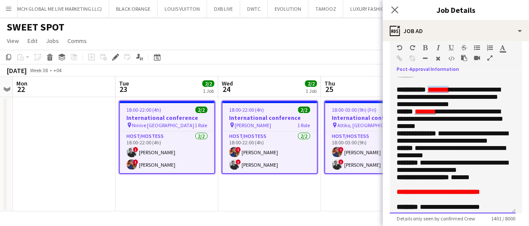
drag, startPoint x: 461, startPoint y: 157, endPoint x: 435, endPoint y: 156, distance: 25.8
click at [435, 93] on span "********" at bounding box center [438, 89] width 21 height 6
copy span "********"
click at [418, 108] on p "**********" at bounding box center [453, 97] width 112 height 22
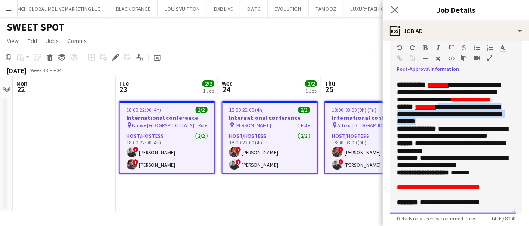
drag, startPoint x: 484, startPoint y: 168, endPoint x: 448, endPoint y: 155, distance: 38.1
click at [448, 125] on p "**********" at bounding box center [453, 114] width 112 height 22
click at [423, 125] on span "**********" at bounding box center [450, 114] width 107 height 21
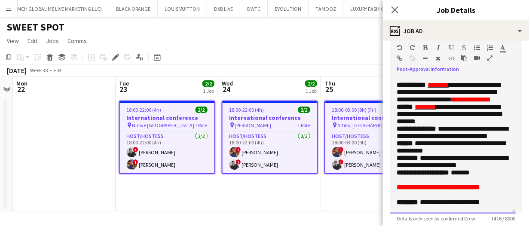
click at [423, 125] on span "**********" at bounding box center [450, 114] width 107 height 21
click at [474, 125] on span "**********" at bounding box center [450, 114] width 107 height 21
click at [456, 125] on span "**********" at bounding box center [449, 114] width 104 height 21
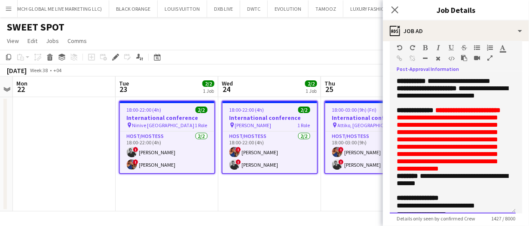
scroll to position [0, 0]
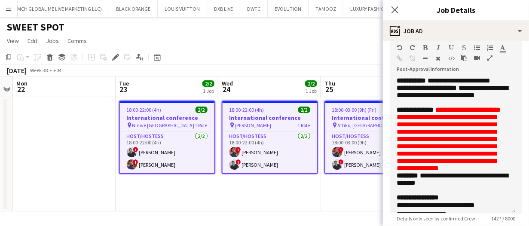
click at [369, 92] on app-board-header-date "Thu 25 2/2 1 Job" at bounding box center [372, 87] width 103 height 21
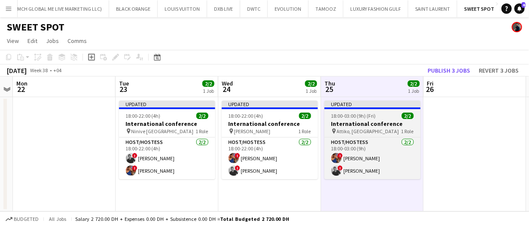
click at [369, 120] on app-job-card "Updated 18:00-03:00 (9h) (Fri) 2/2 International conference pin Attiko, [GEOGRA…" at bounding box center [373, 140] width 96 height 79
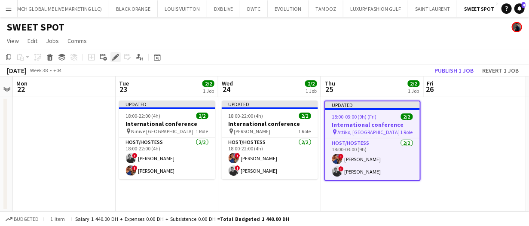
click at [114, 55] on icon "Edit" at bounding box center [115, 57] width 7 height 7
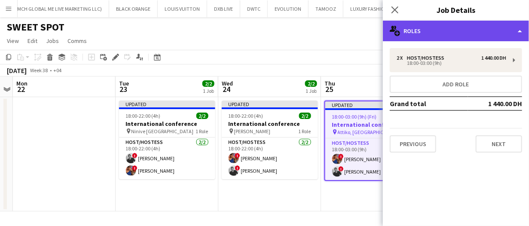
click at [401, 37] on div "multiple-users-add Roles" at bounding box center [456, 31] width 146 height 21
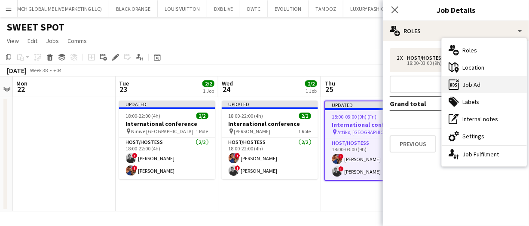
click at [456, 81] on icon "ads-window" at bounding box center [454, 85] width 10 height 10
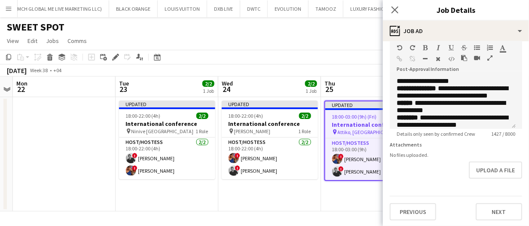
scroll to position [274, 0]
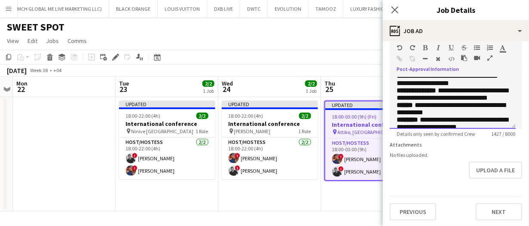
click at [428, 35] on span "********" at bounding box center [429, 32] width 22 height 6
click at [350, 76] on div "[DATE] Week 38 • +04 Publish 1 job Revert 1 job" at bounding box center [264, 71] width 529 height 12
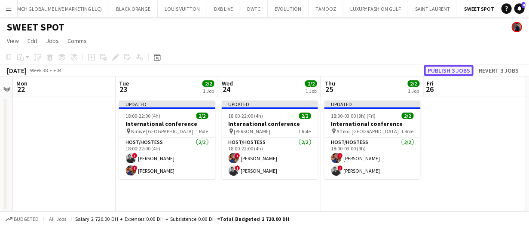
click at [446, 71] on button "Publish 3 jobs" at bounding box center [448, 70] width 49 height 11
